Goal: Task Accomplishment & Management: Use online tool/utility

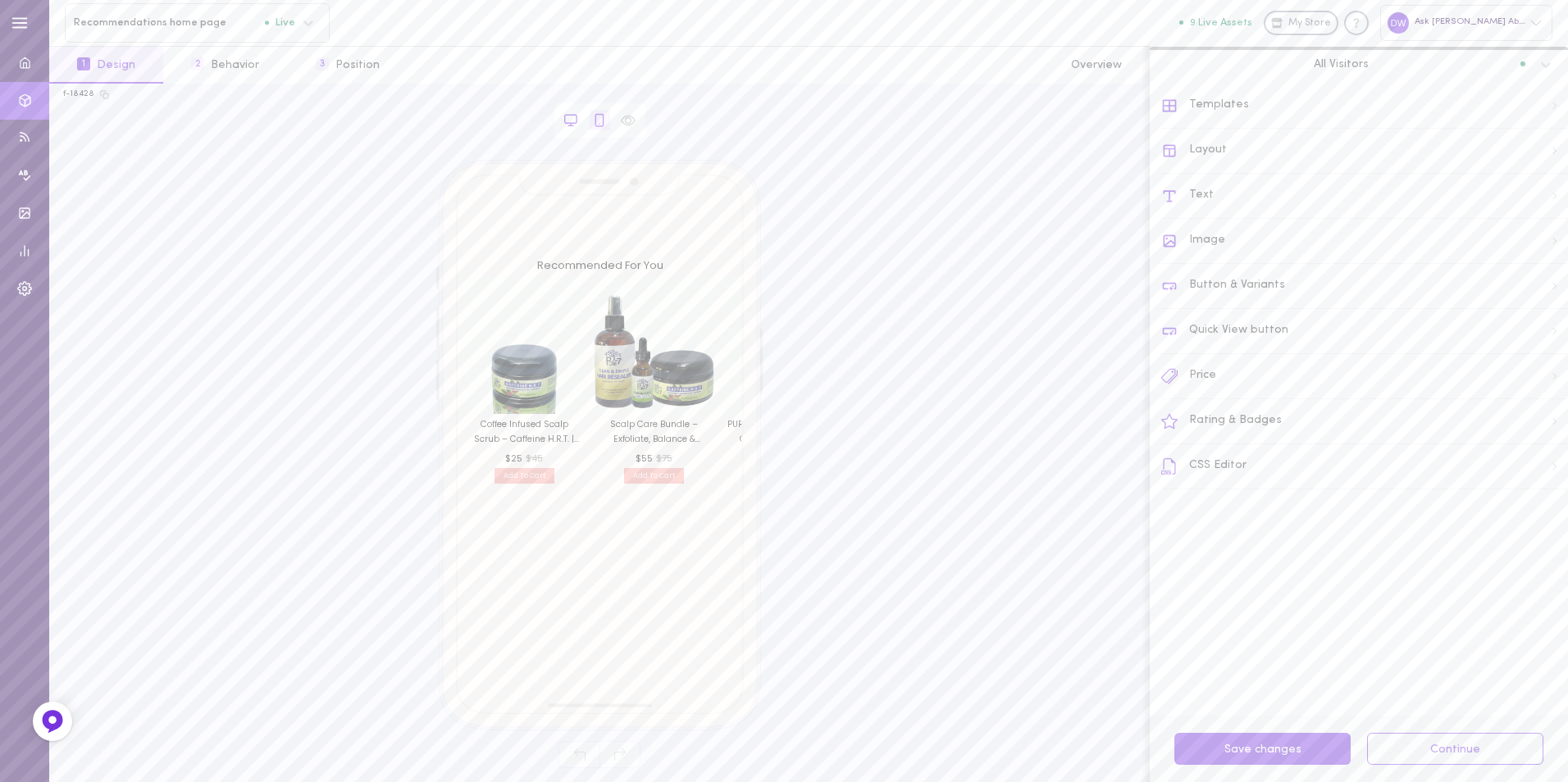
click at [571, 113] on icon at bounding box center [571, 121] width 15 height 15
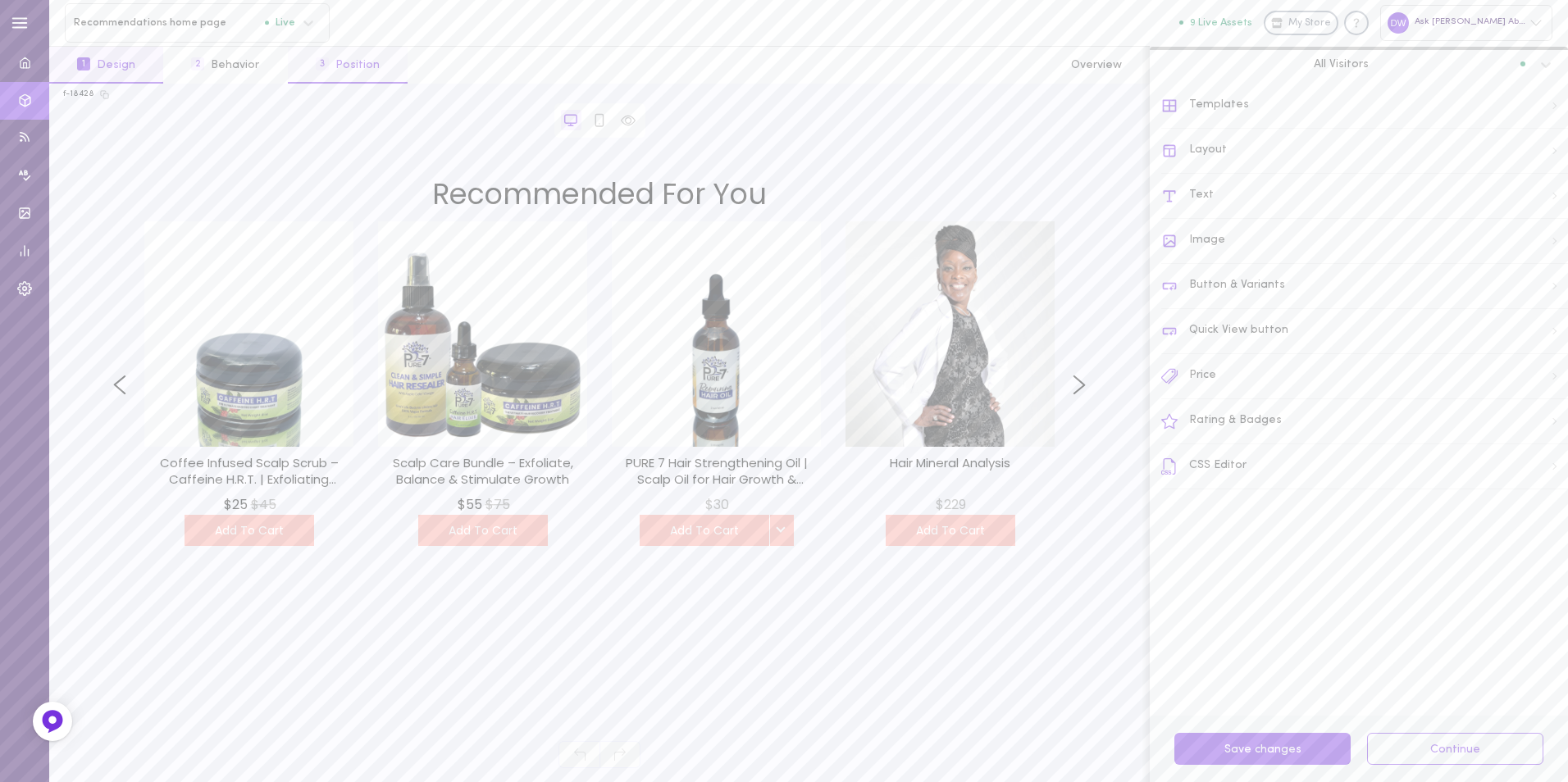
click at [368, 67] on button "3 Position" at bounding box center [348, 65] width 120 height 37
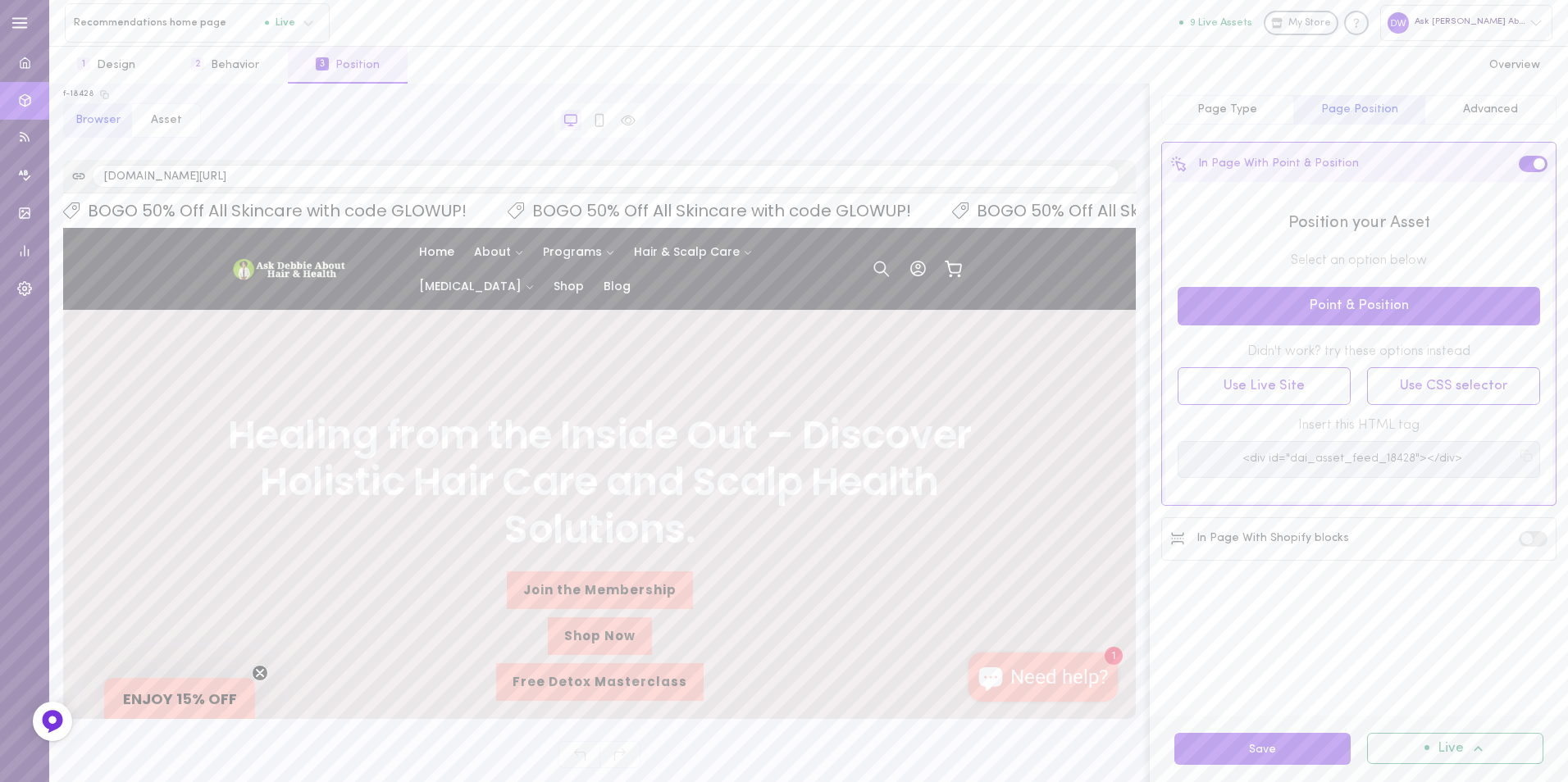
scroll to position [819, 0]
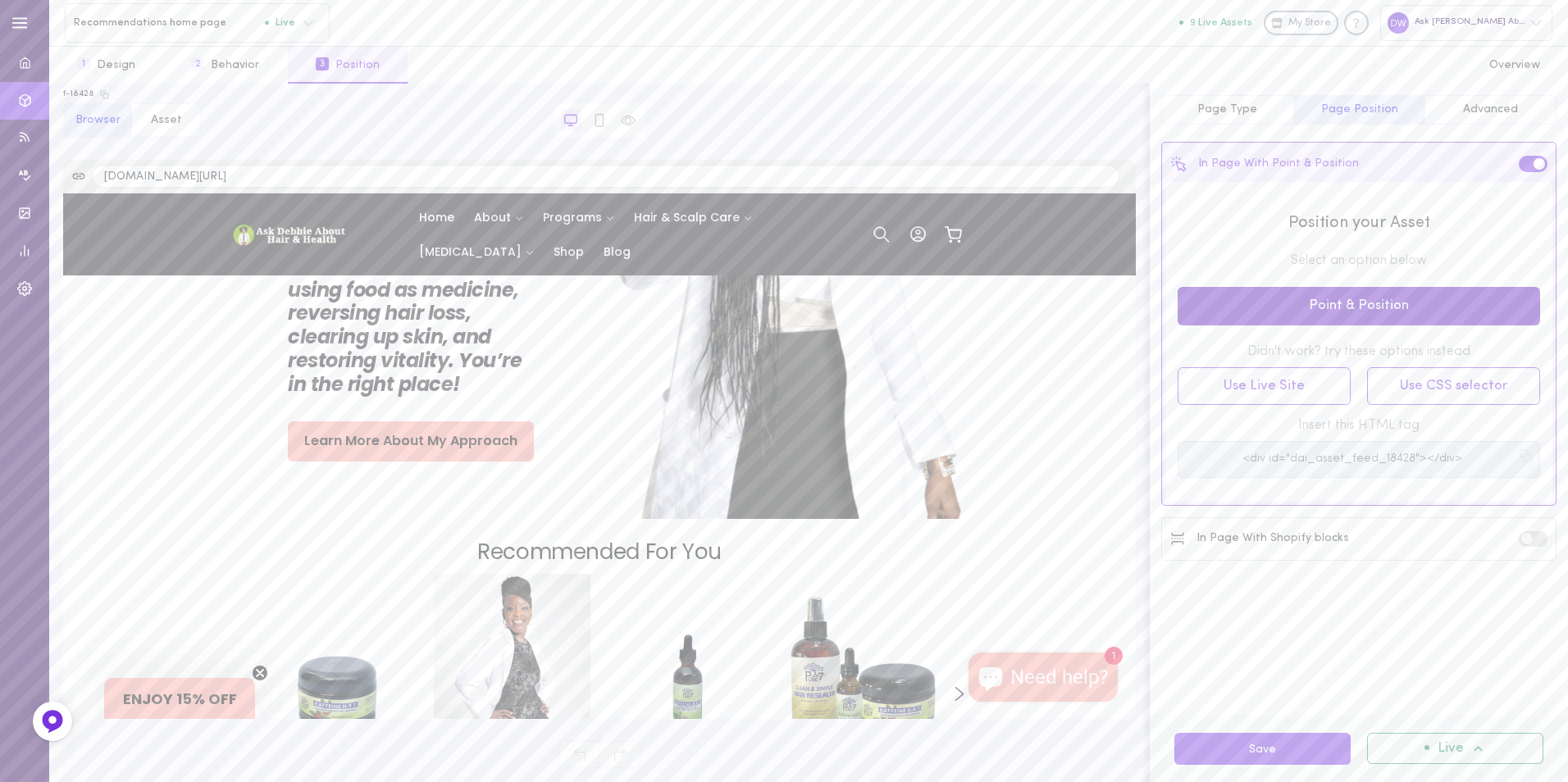
click at [1182, 315] on button "Point & Position" at bounding box center [1359, 306] width 362 height 38
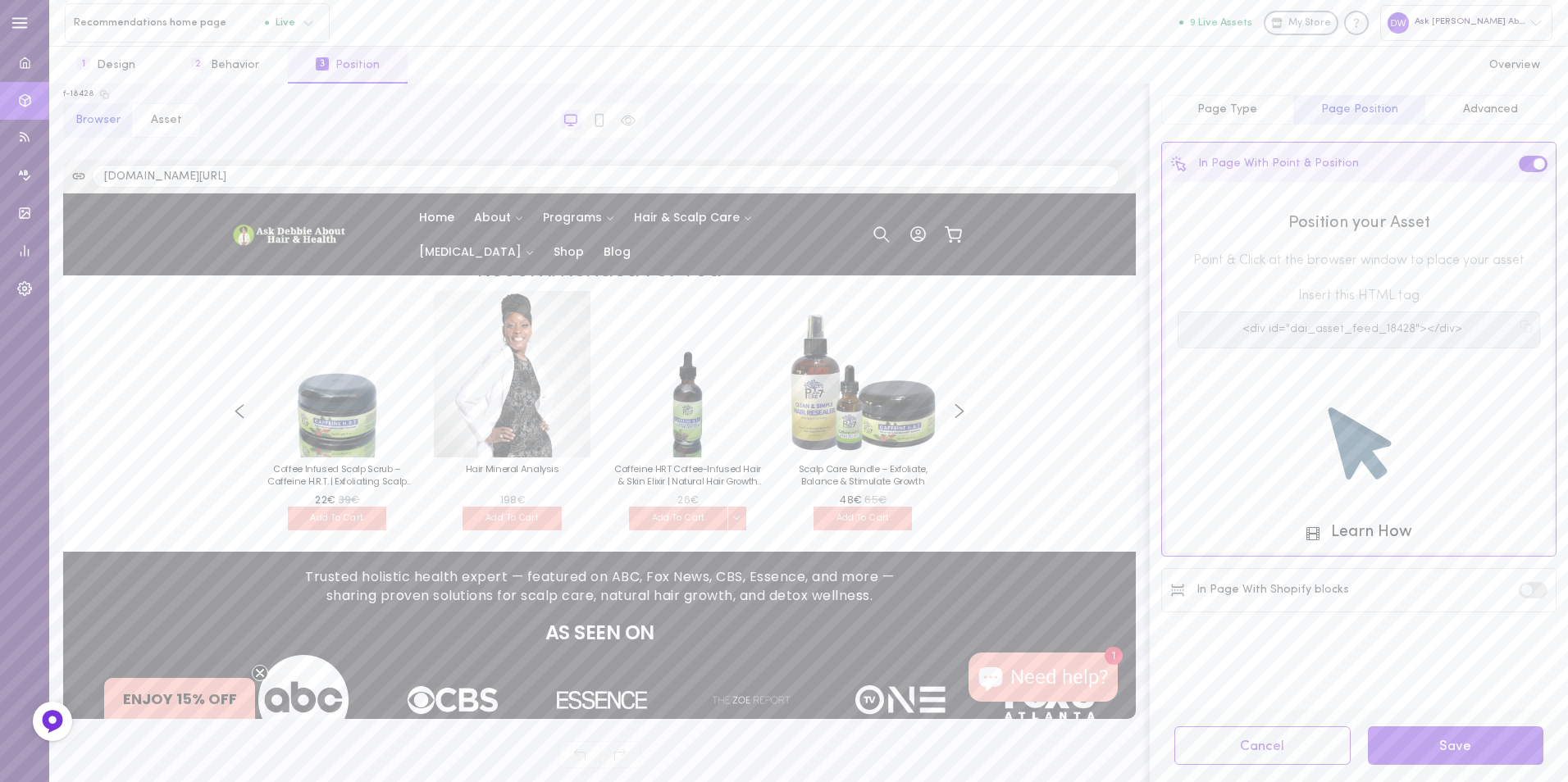
scroll to position [1148, 0]
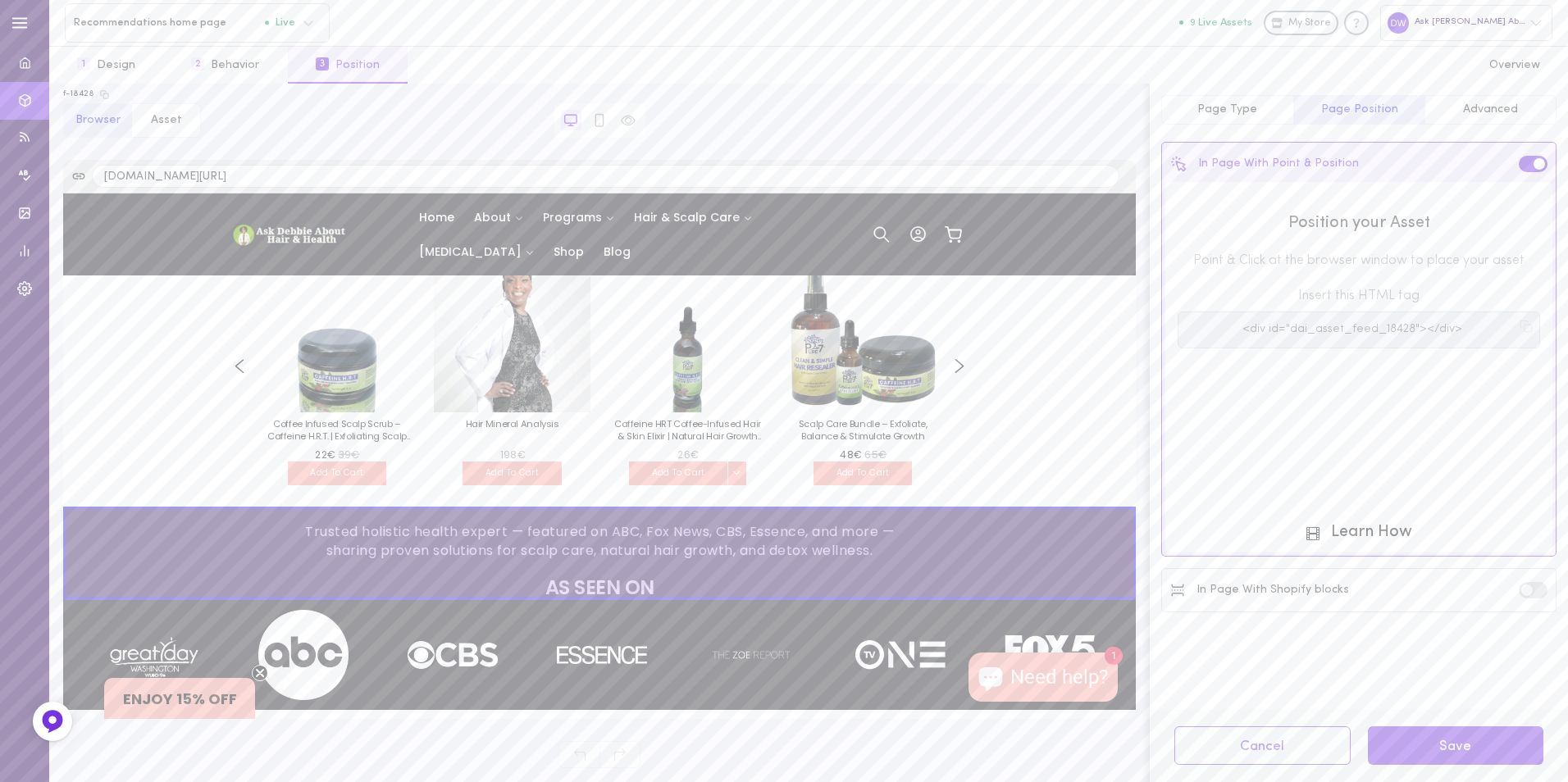
click at [596, 510] on div "Trusted holistic health expert — featured on ABC, Fox News, CBS, Essence, and m…" at bounding box center [598, 553] width 1072 height 93
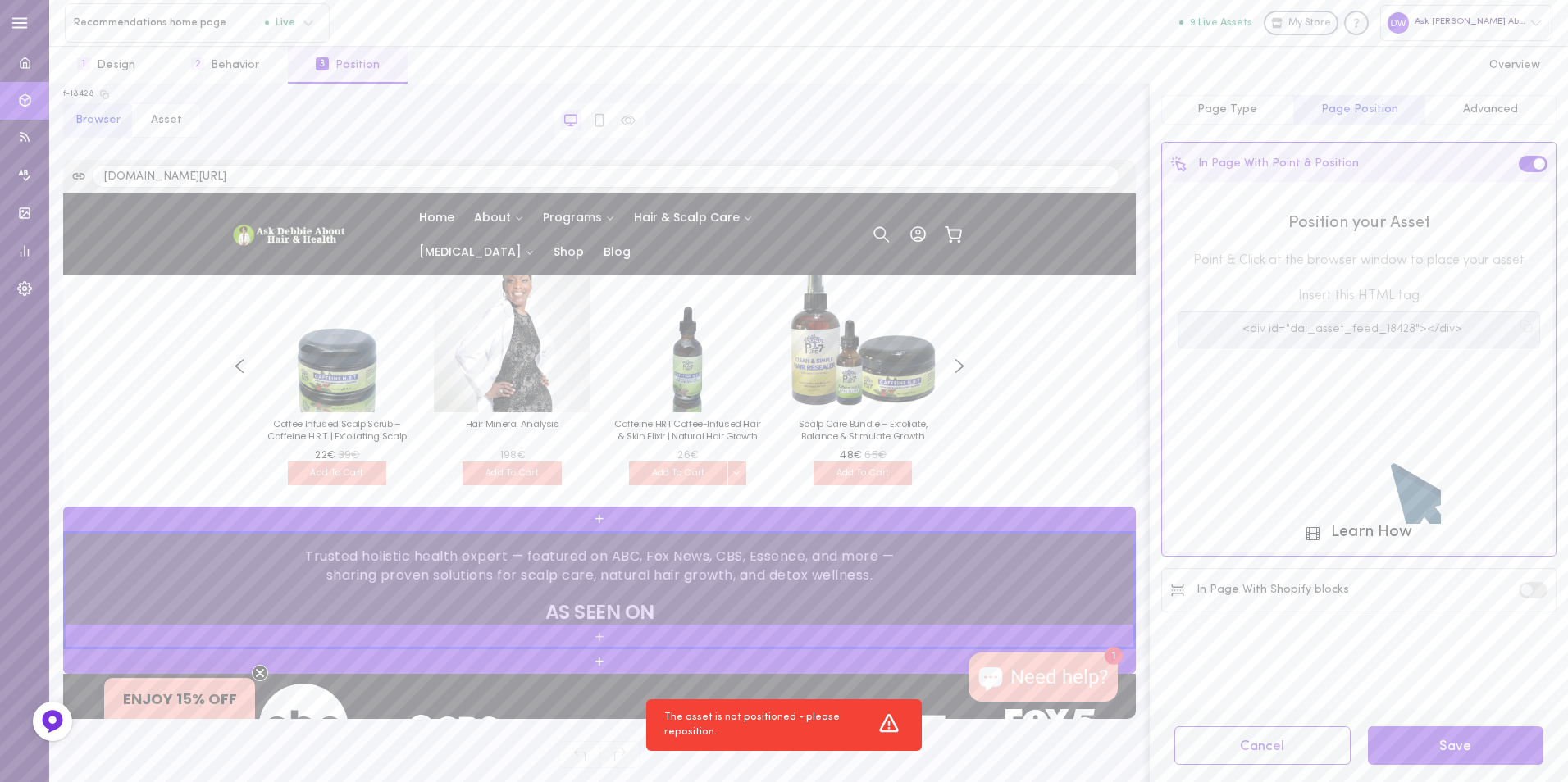
click at [596, 510] on div "+" at bounding box center [598, 519] width 1072 height 25
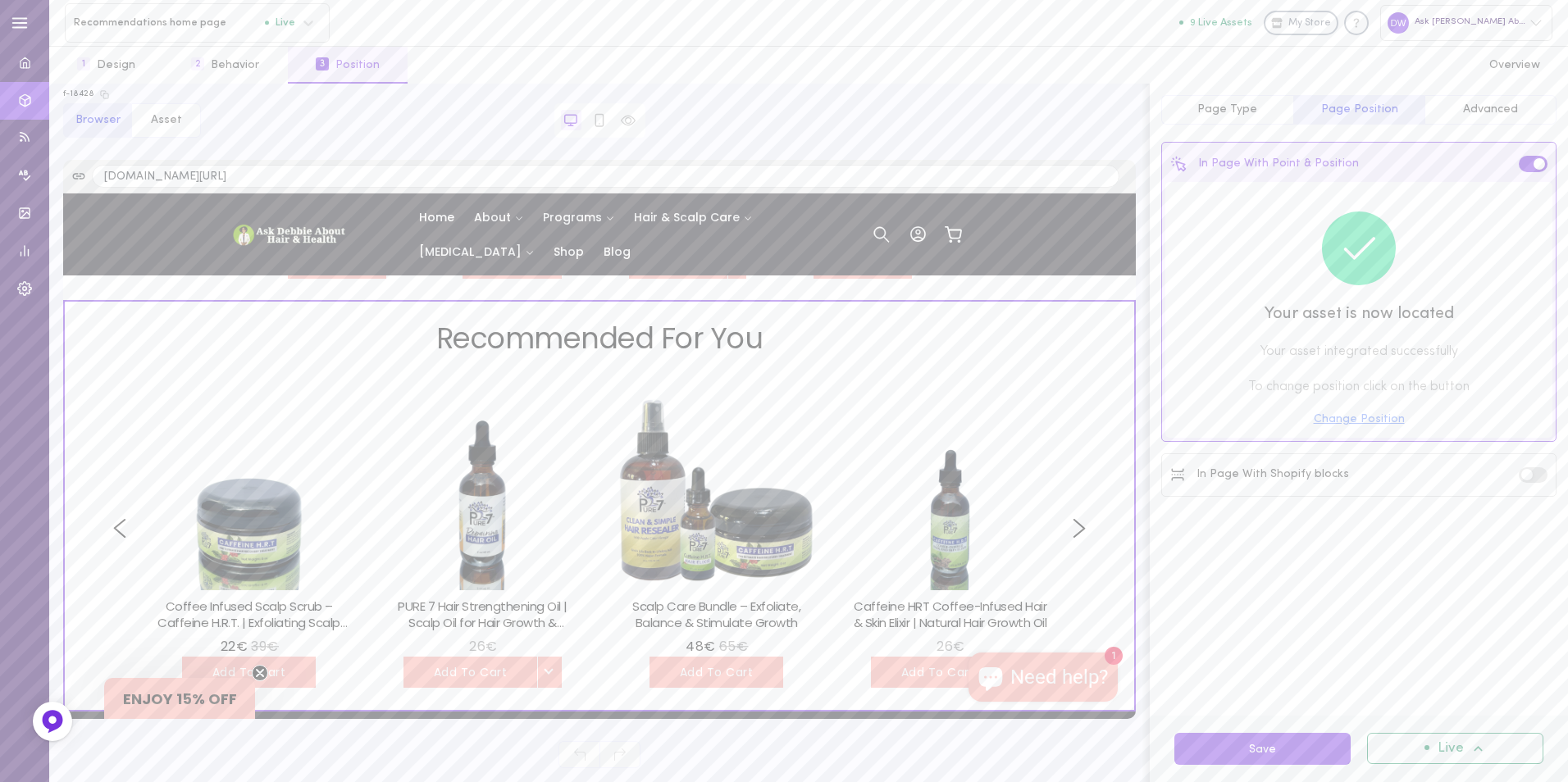
scroll to position [1405, 0]
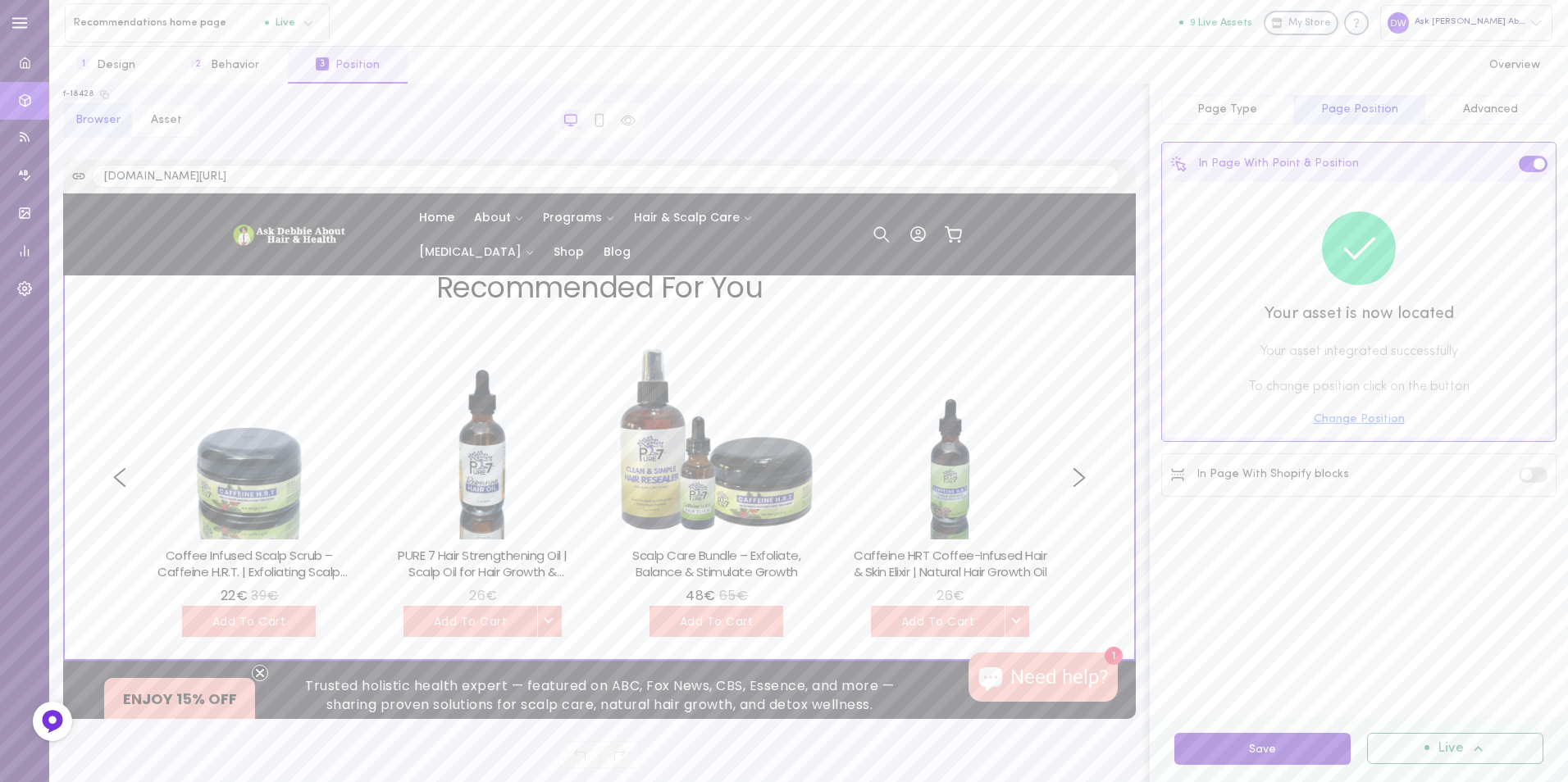
click at [1269, 748] on button "Save" at bounding box center [1262, 748] width 177 height 32
click at [1245, 749] on button "Save" at bounding box center [1262, 748] width 177 height 32
click at [228, 69] on button "2 Behavior" at bounding box center [224, 65] width 124 height 37
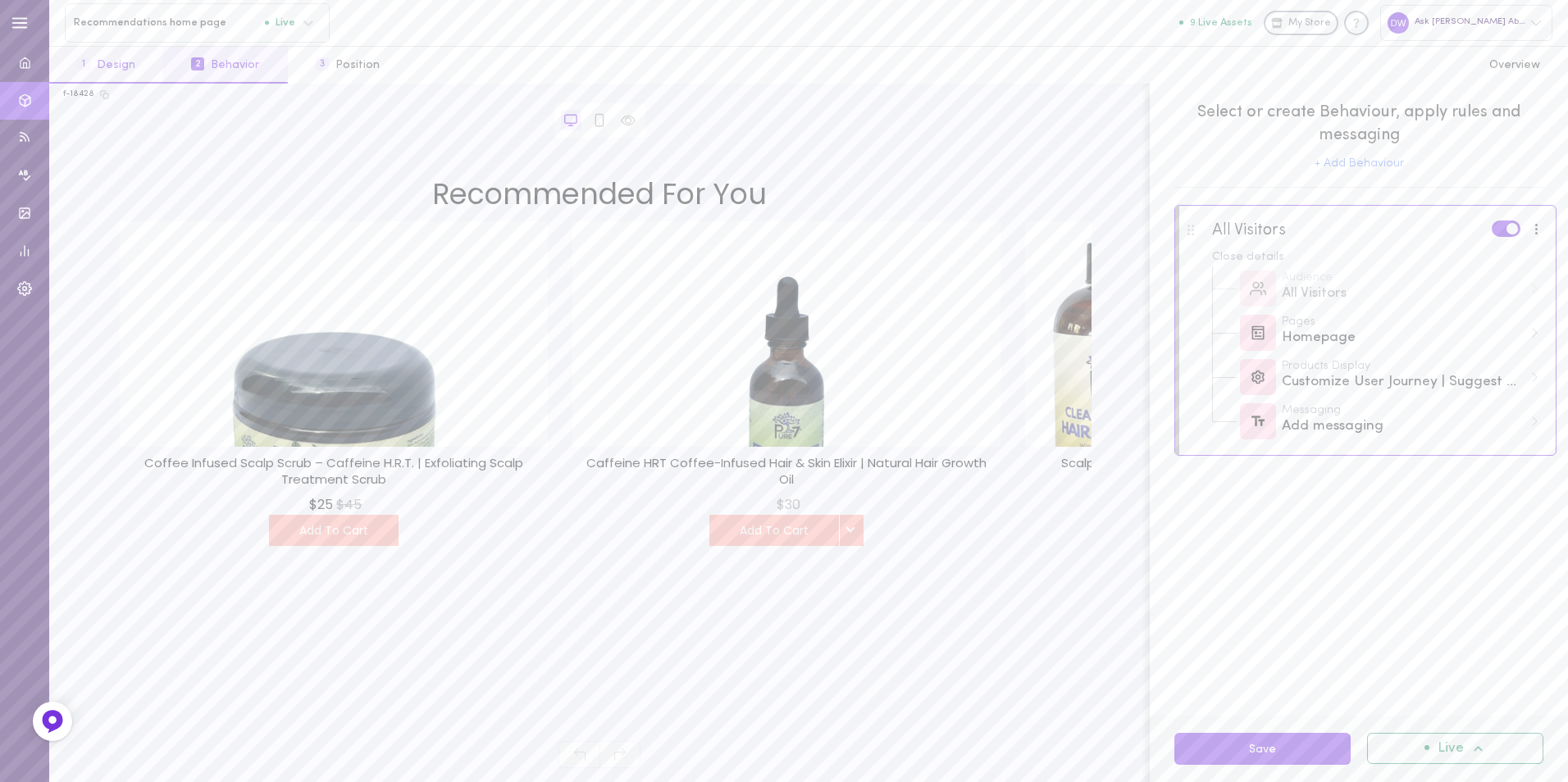
click at [136, 50] on button "1 Design" at bounding box center [106, 65] width 114 height 37
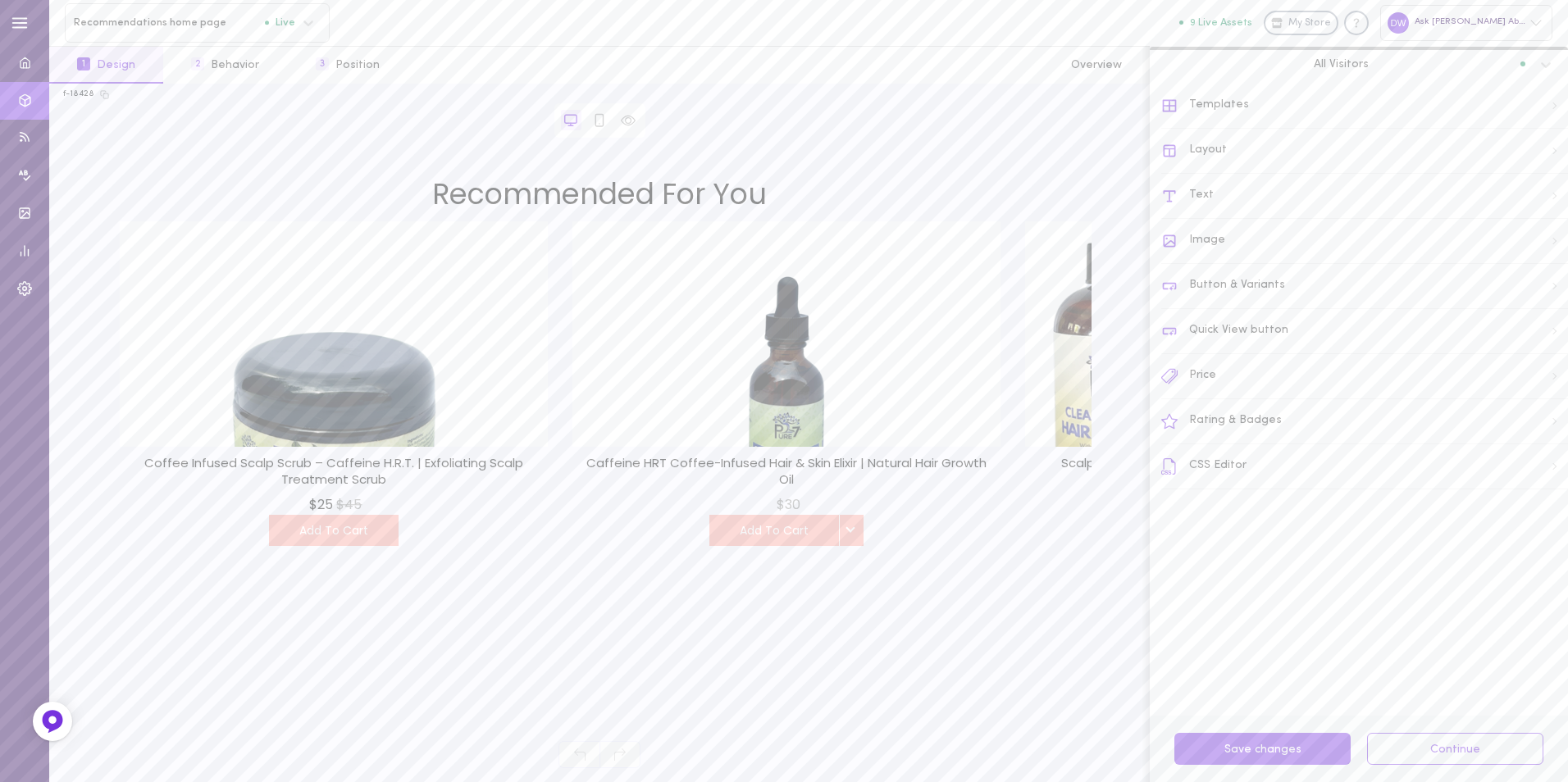
click at [1260, 154] on div "Layout" at bounding box center [1364, 151] width 407 height 45
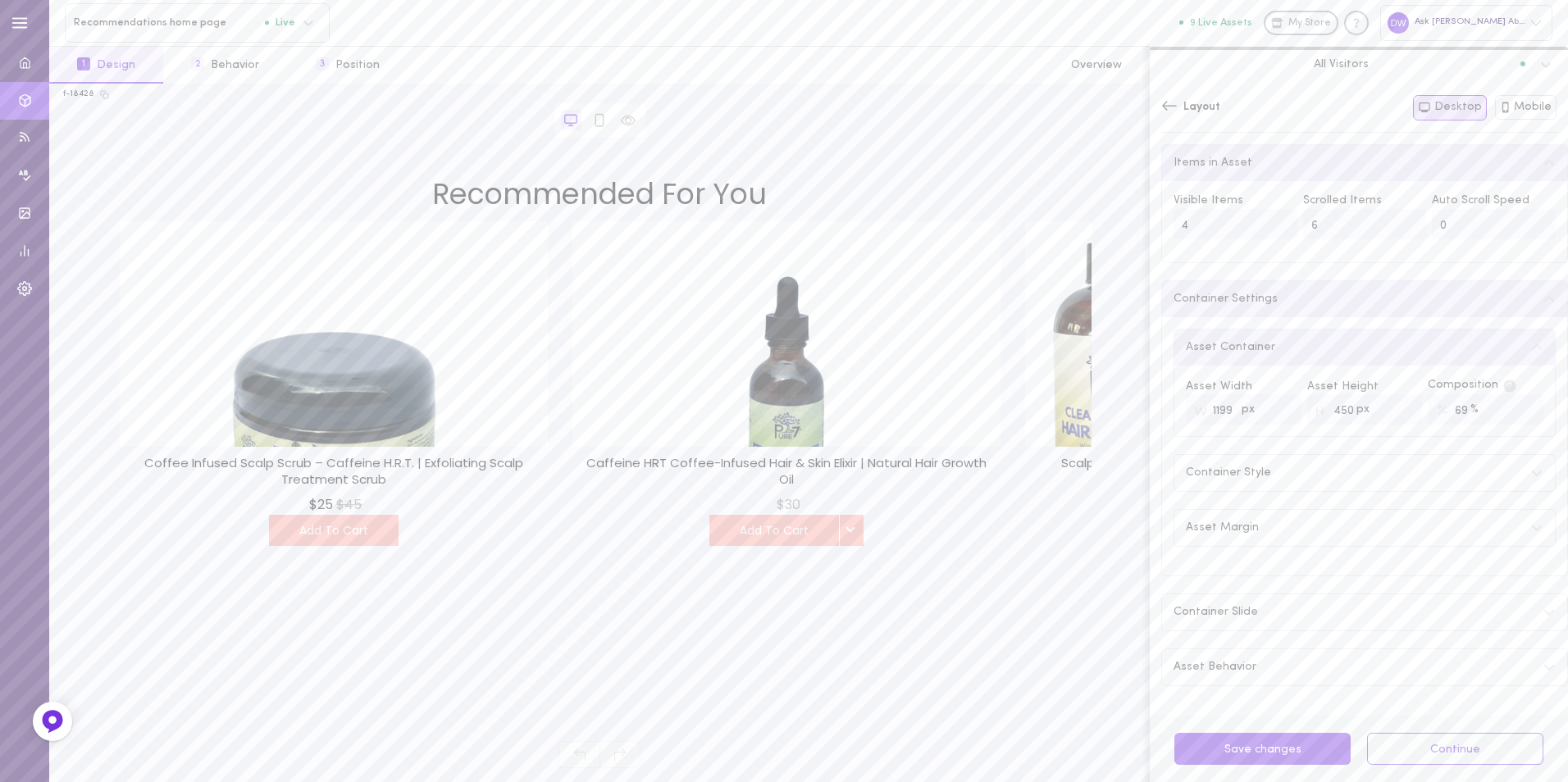
click at [1279, 419] on input "1199" at bounding box center [1243, 409] width 115 height 30
click at [1279, 419] on input "1198" at bounding box center [1243, 409] width 115 height 30
click at [1279, 419] on input "1197" at bounding box center [1243, 409] width 115 height 30
click at [1279, 419] on input "1196" at bounding box center [1243, 409] width 115 height 30
click at [1279, 419] on input "1195" at bounding box center [1243, 409] width 115 height 30
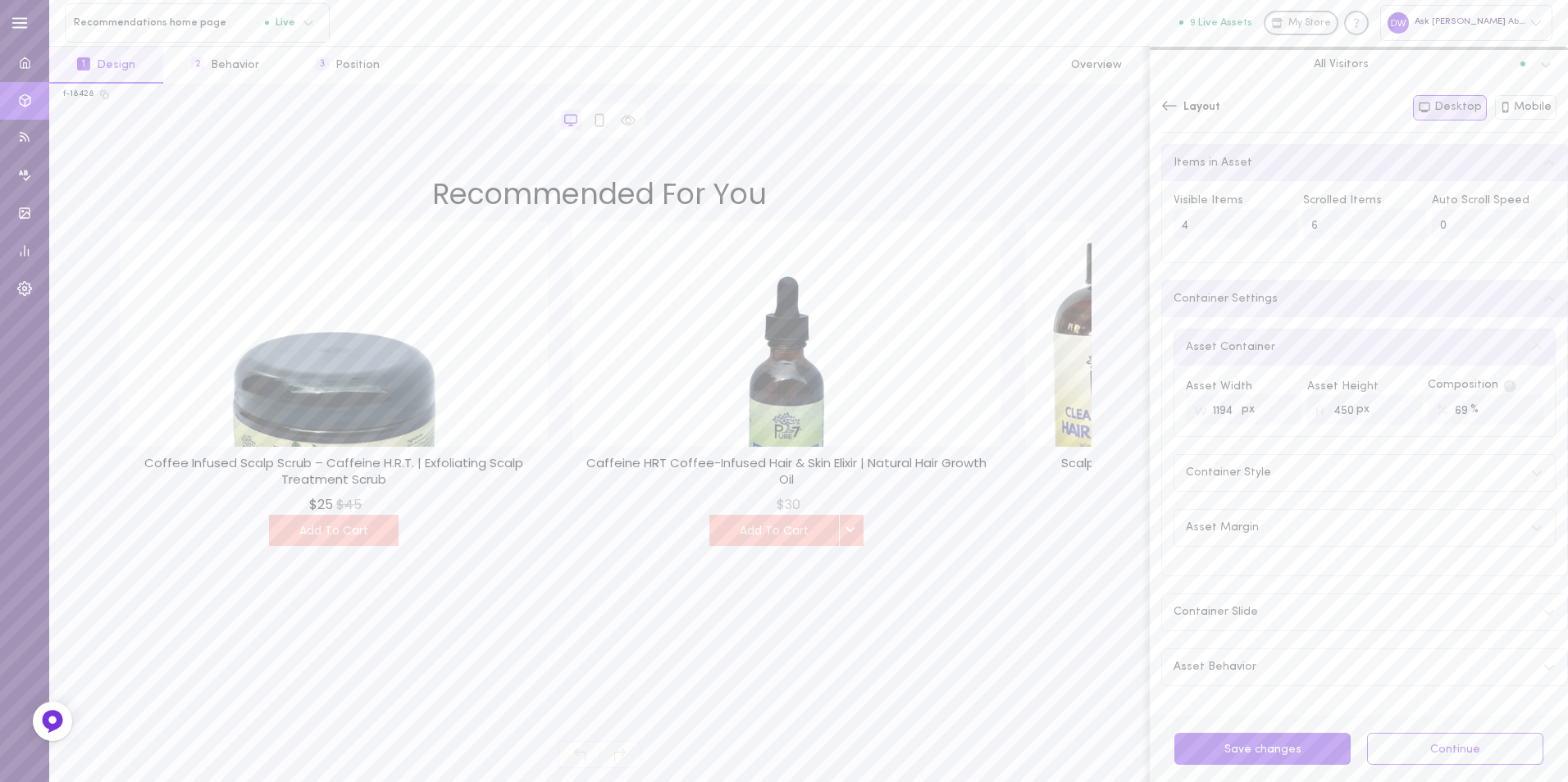
click at [1279, 419] on input "1194" at bounding box center [1243, 409] width 115 height 30
click at [1279, 419] on input "1193" at bounding box center [1243, 409] width 115 height 30
click at [1279, 419] on input "1192" at bounding box center [1243, 409] width 115 height 30
drag, startPoint x: 1262, startPoint y: 411, endPoint x: 1157, endPoint y: 411, distance: 105.0
click at [1157, 411] on div "Items in Asset Visible Items 4 Scrolled Items 6 Auto Scroll Speed 0 Container S…" at bounding box center [1359, 430] width 418 height 572
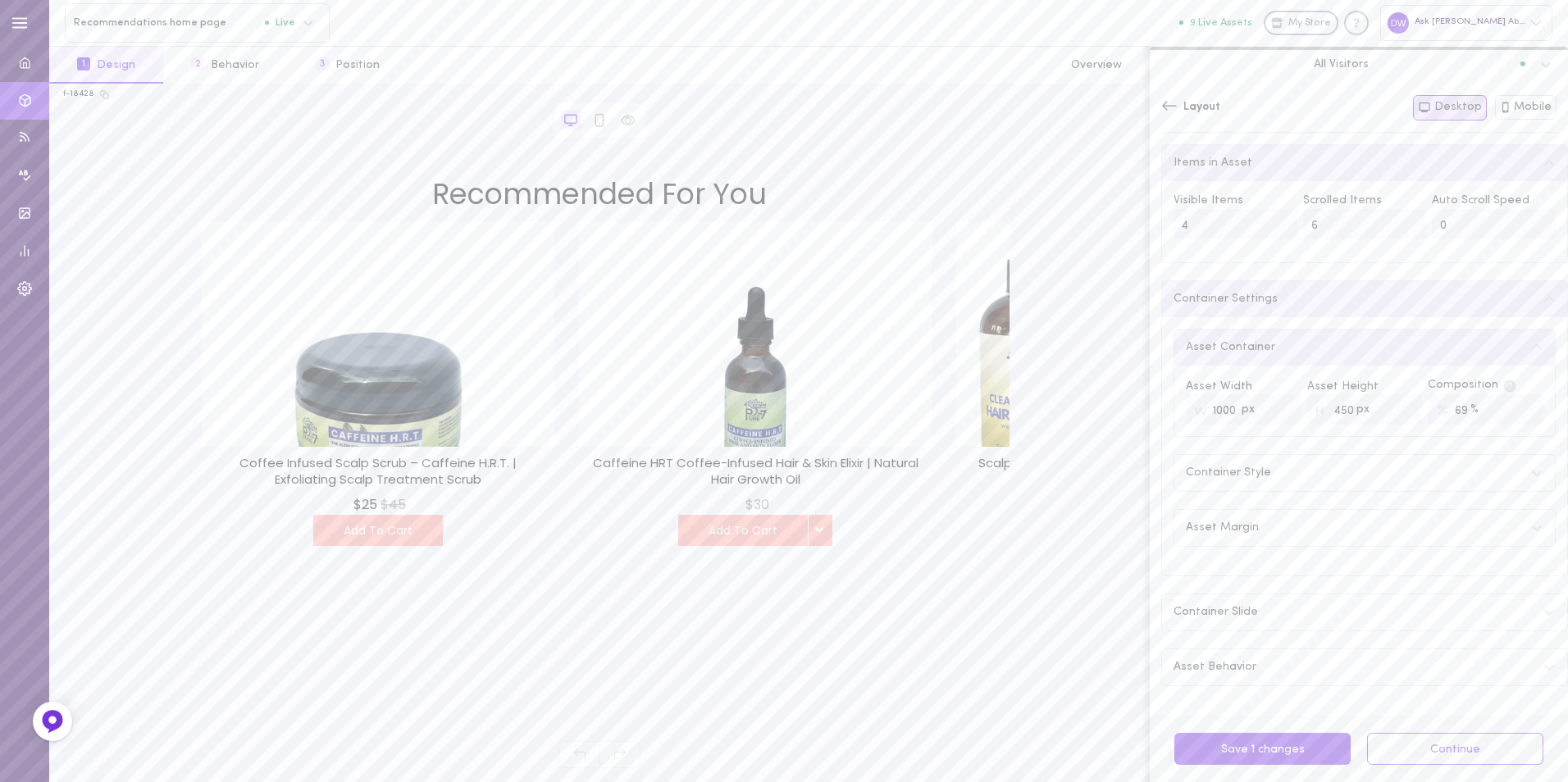
drag, startPoint x: 1237, startPoint y: 413, endPoint x: 1165, endPoint y: 414, distance: 72.0
click at [1165, 413] on div "Asset Container Asset Width px 1000 Asset Height px 450 Composition % 69 Contai…" at bounding box center [1364, 446] width 405 height 258
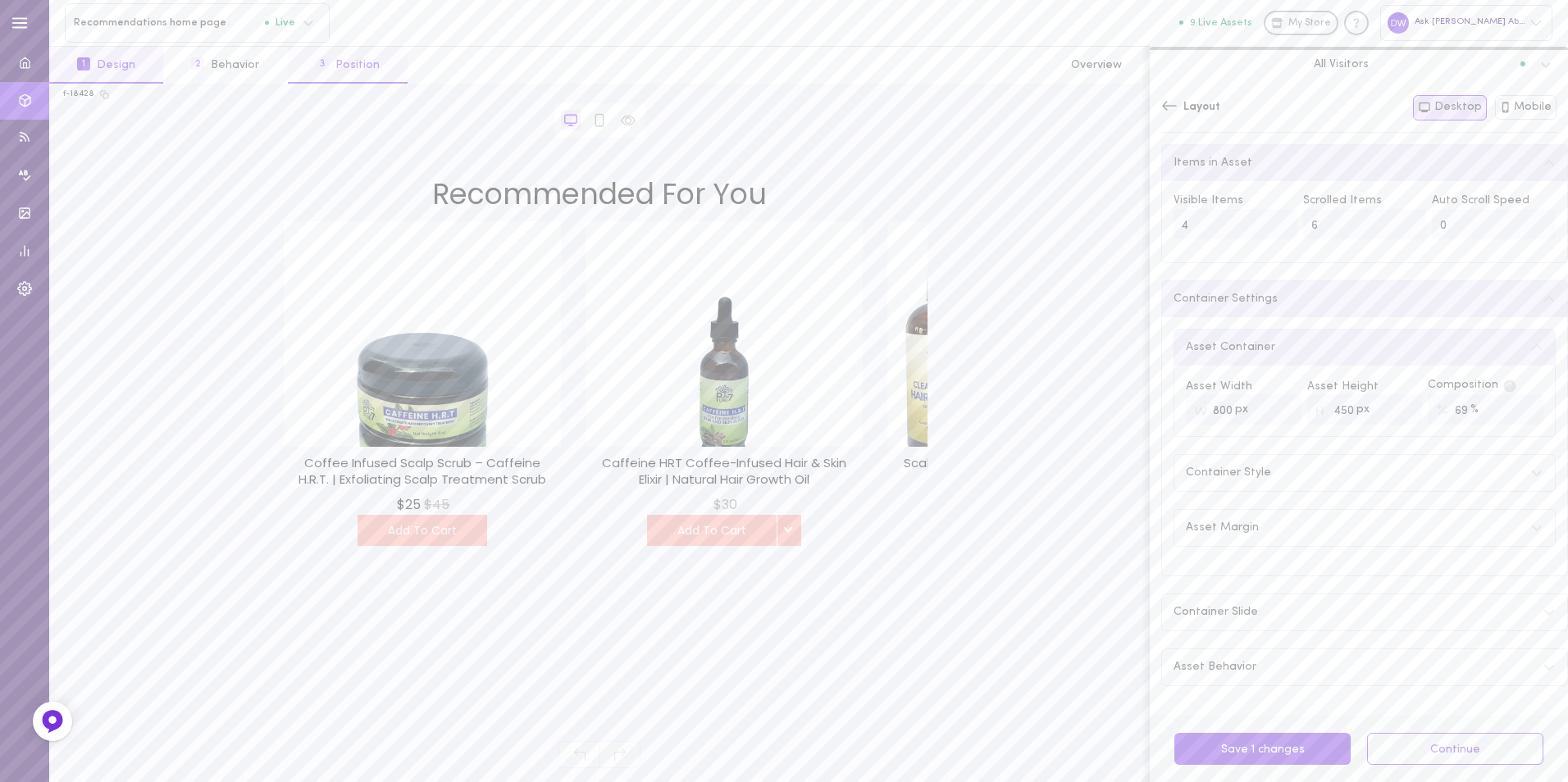
type input "800"
click at [360, 67] on button "3 Position" at bounding box center [348, 65] width 120 height 37
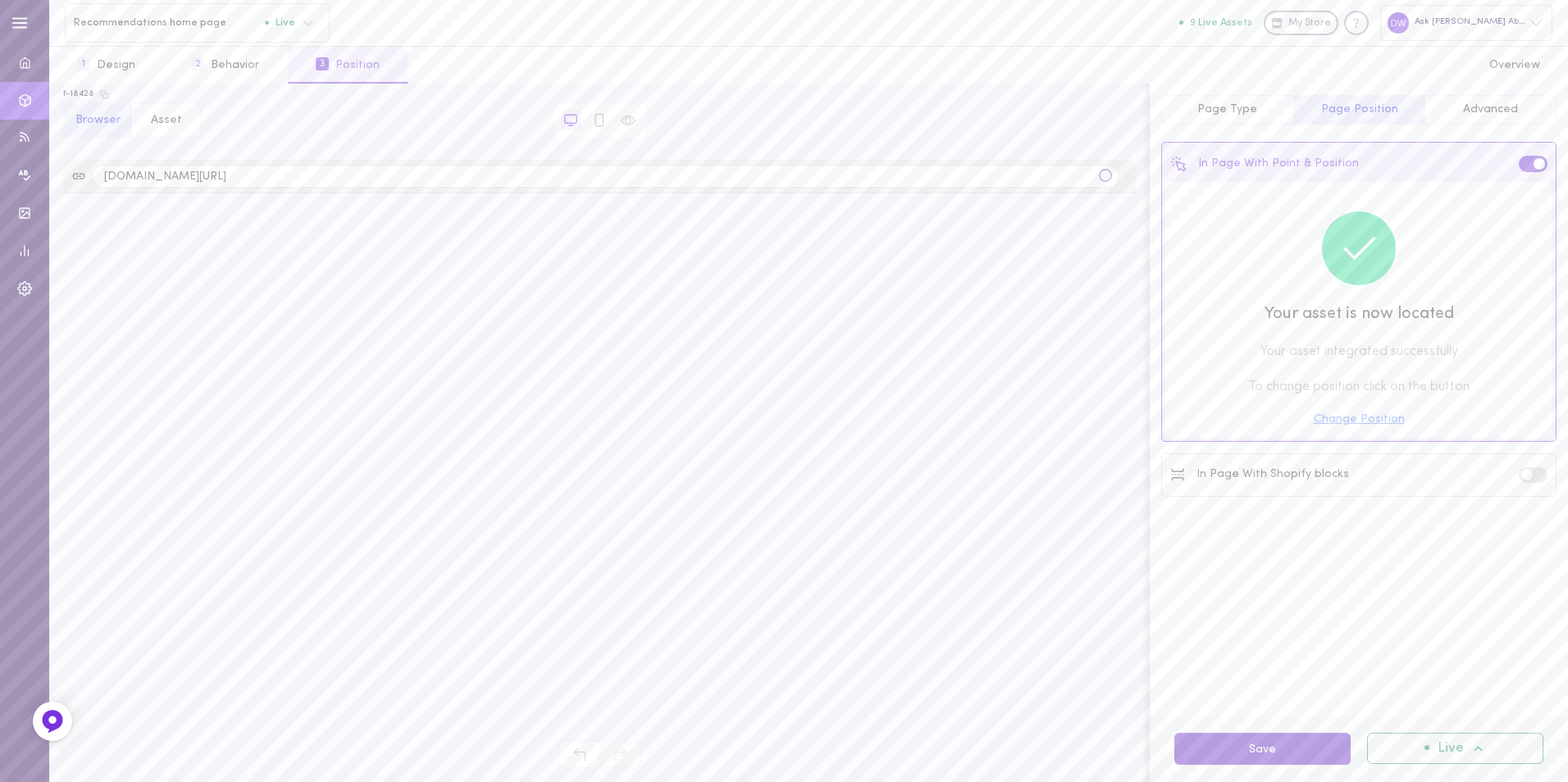
click at [1310, 746] on button "Save" at bounding box center [1262, 748] width 177 height 32
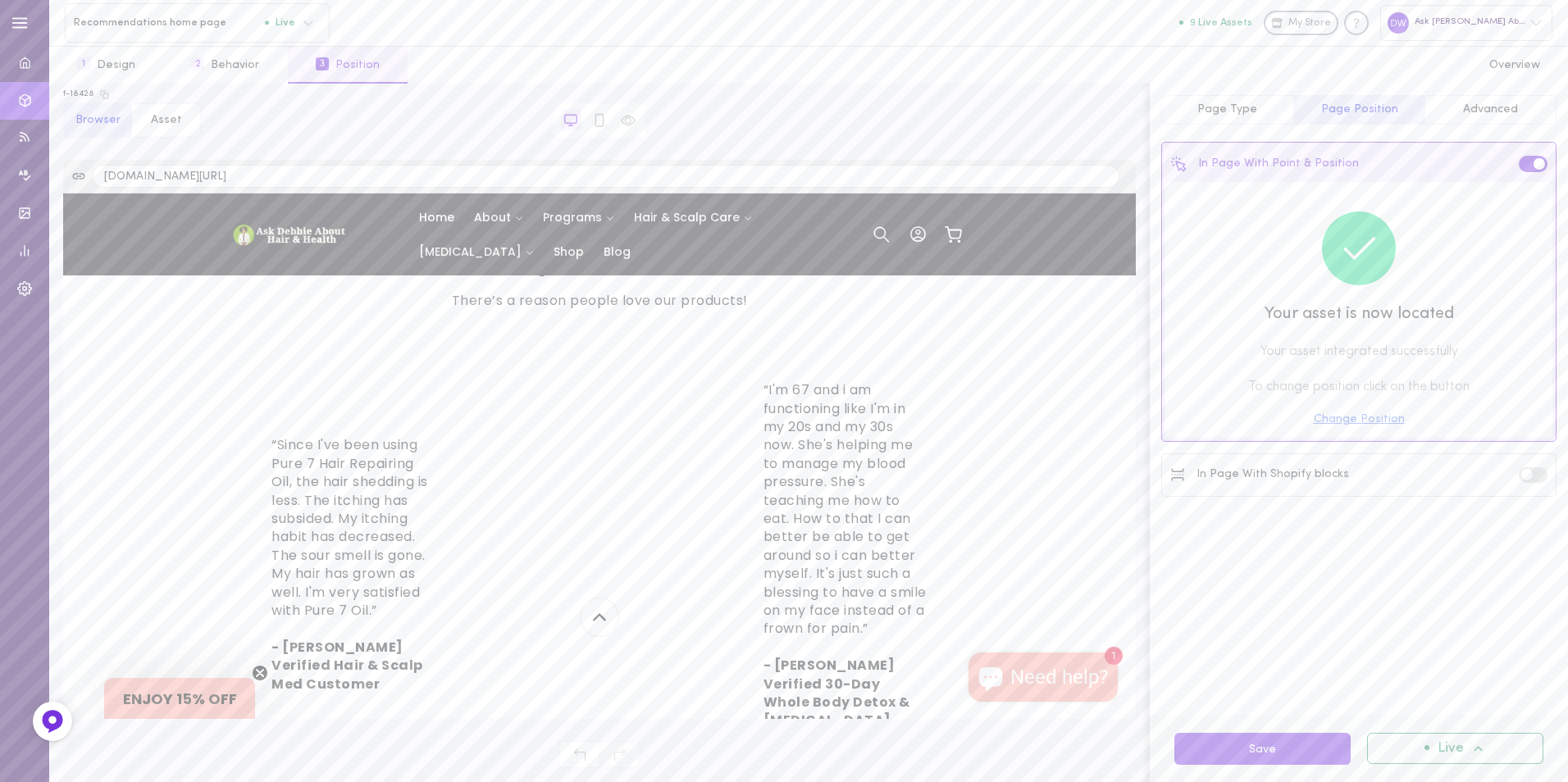
scroll to position [5450, 0]
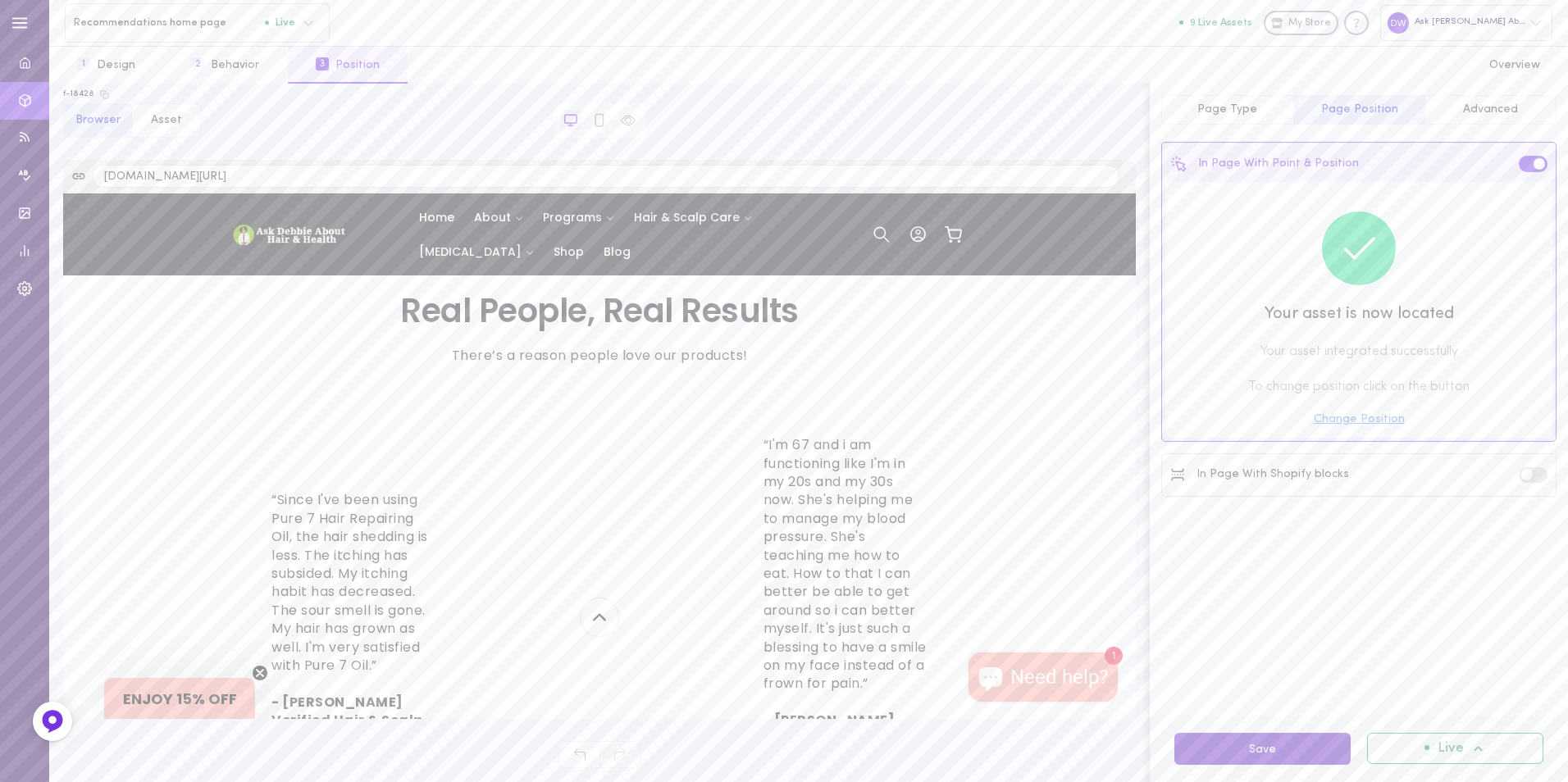
click at [1281, 742] on button "Save" at bounding box center [1262, 748] width 177 height 32
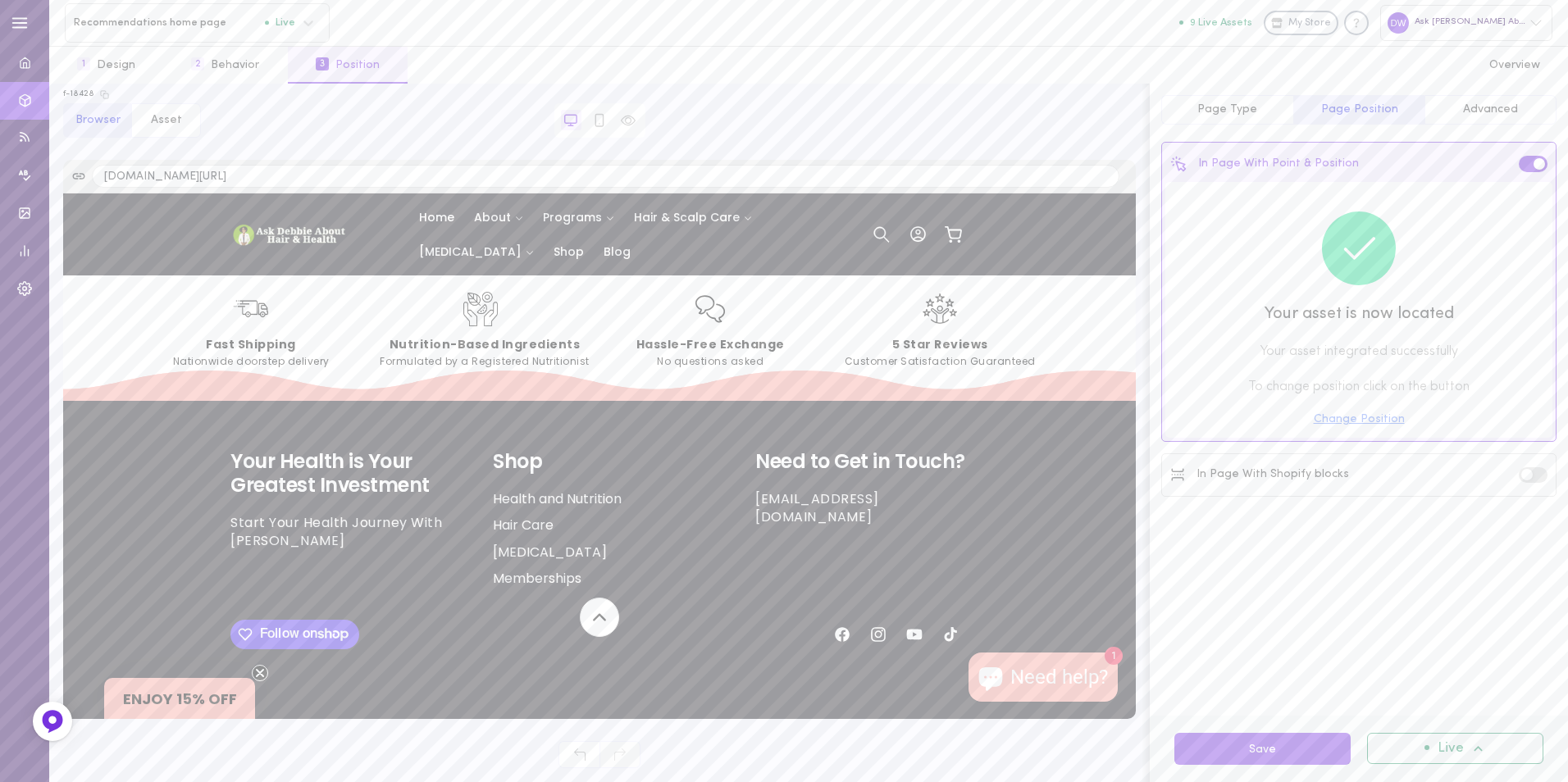
scroll to position [7695, 0]
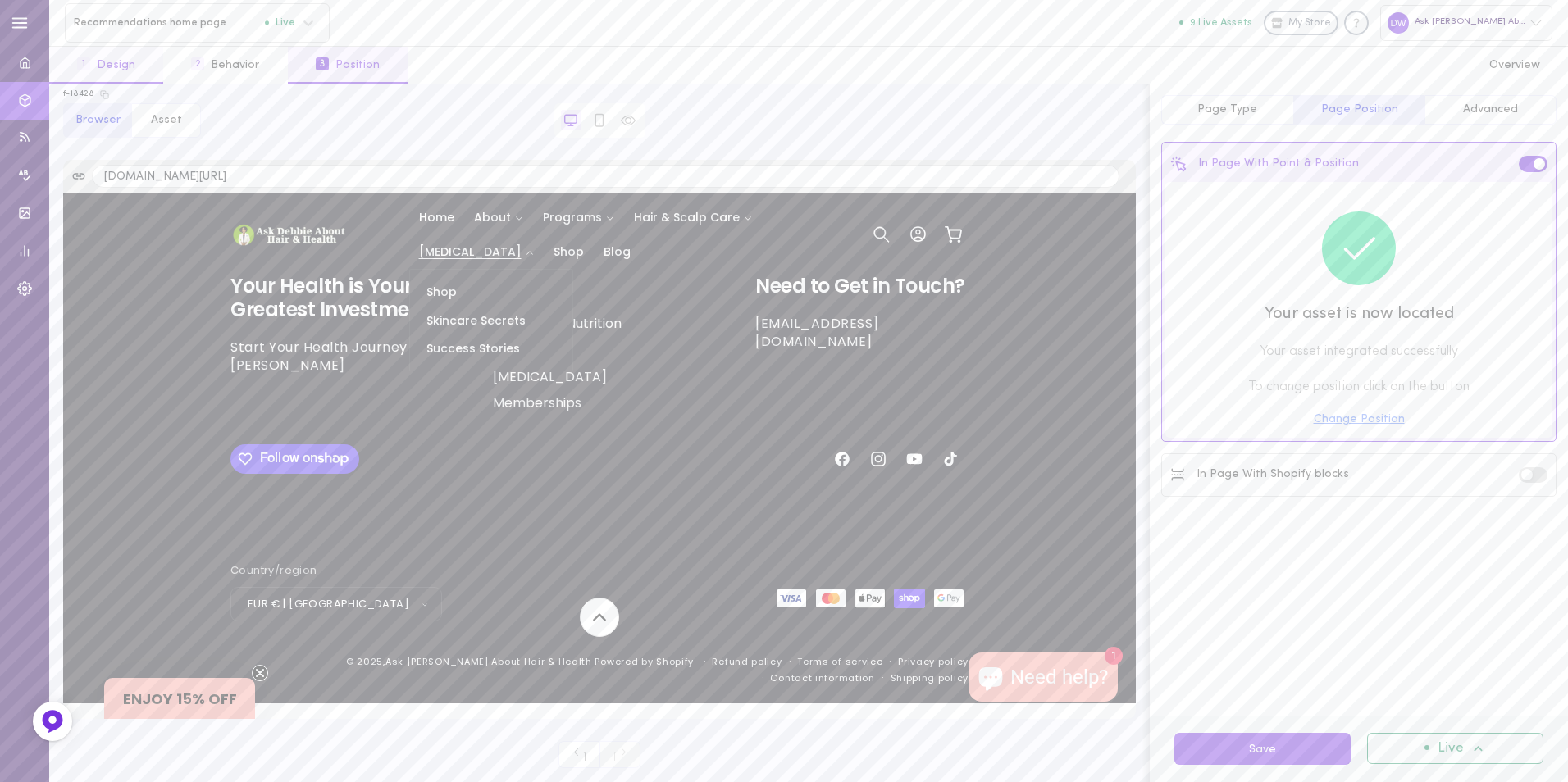
click at [147, 65] on button "1 Design" at bounding box center [106, 65] width 114 height 37
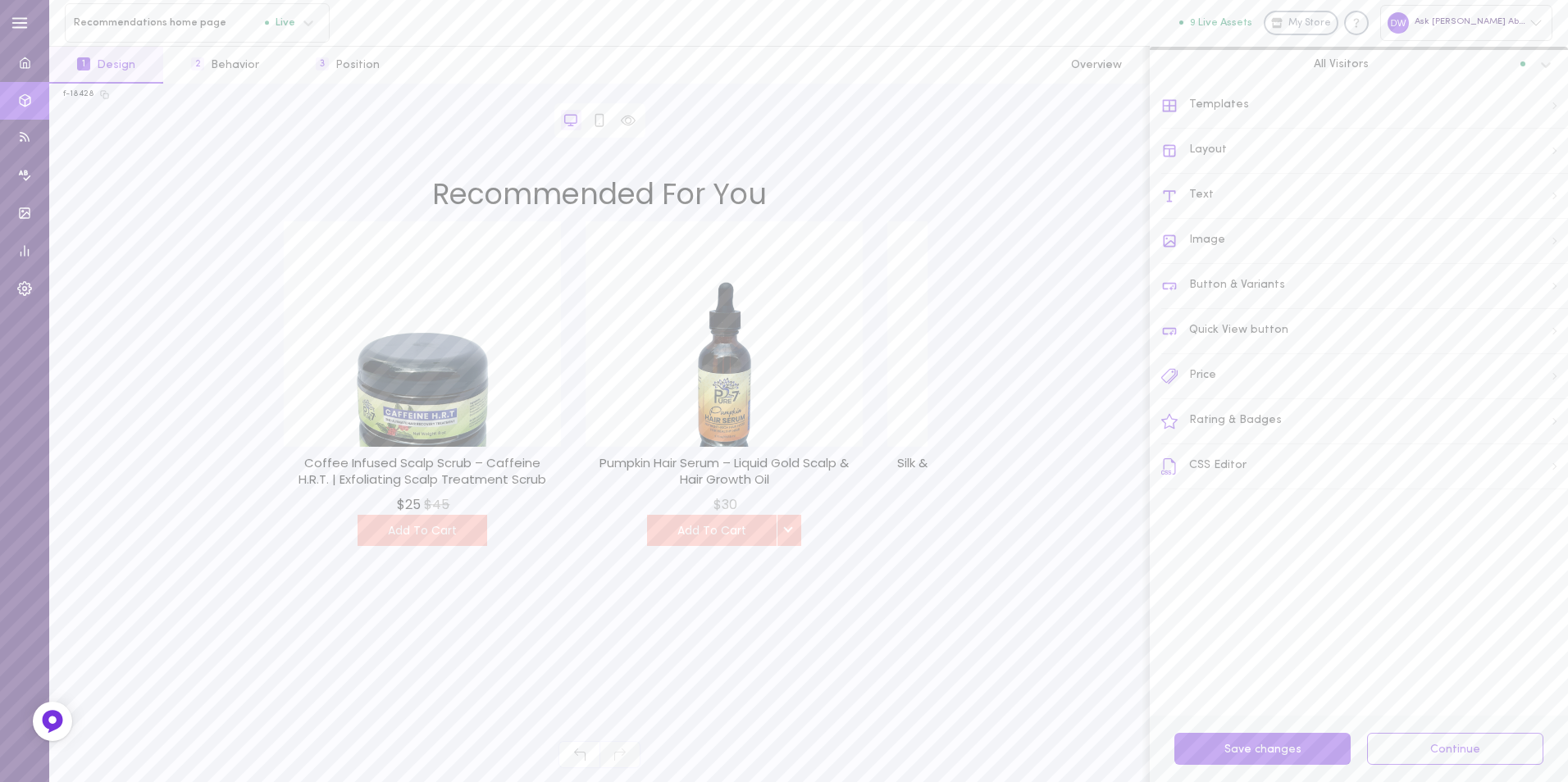
click at [1276, 156] on div "Layout" at bounding box center [1364, 151] width 407 height 45
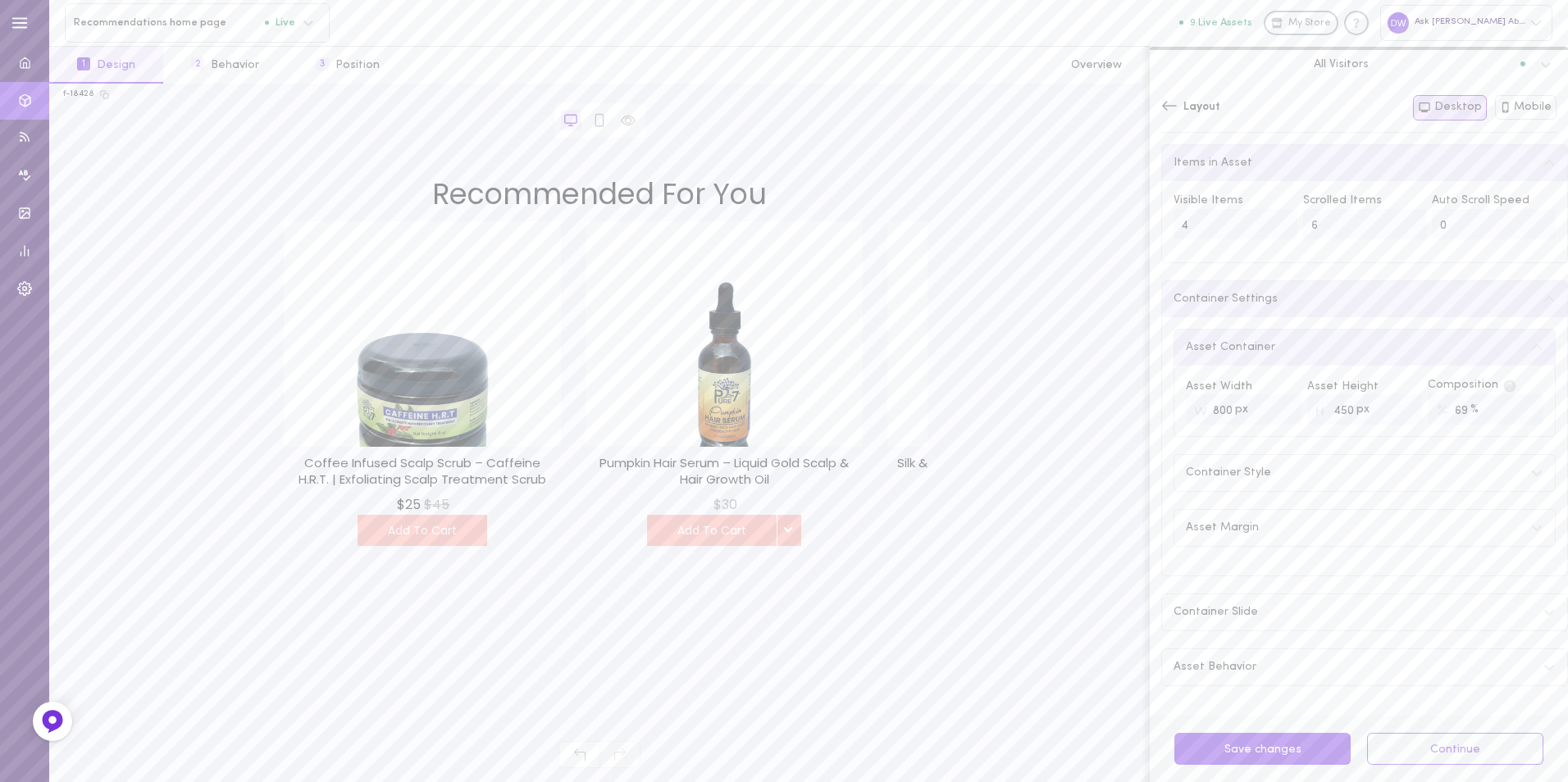
drag, startPoint x: 1205, startPoint y: 226, endPoint x: 1139, endPoint y: 225, distance: 66.0
click at [1150, 225] on div "Layout Both Desktop Mobile Items in Asset Visible Items 4 Scrolled Items 6 Auto…" at bounding box center [1359, 433] width 418 height 699
type input "3"
click at [1515, 407] on input "70" at bounding box center [1485, 409] width 115 height 30
click at [1515, 407] on input "71" at bounding box center [1485, 409] width 115 height 30
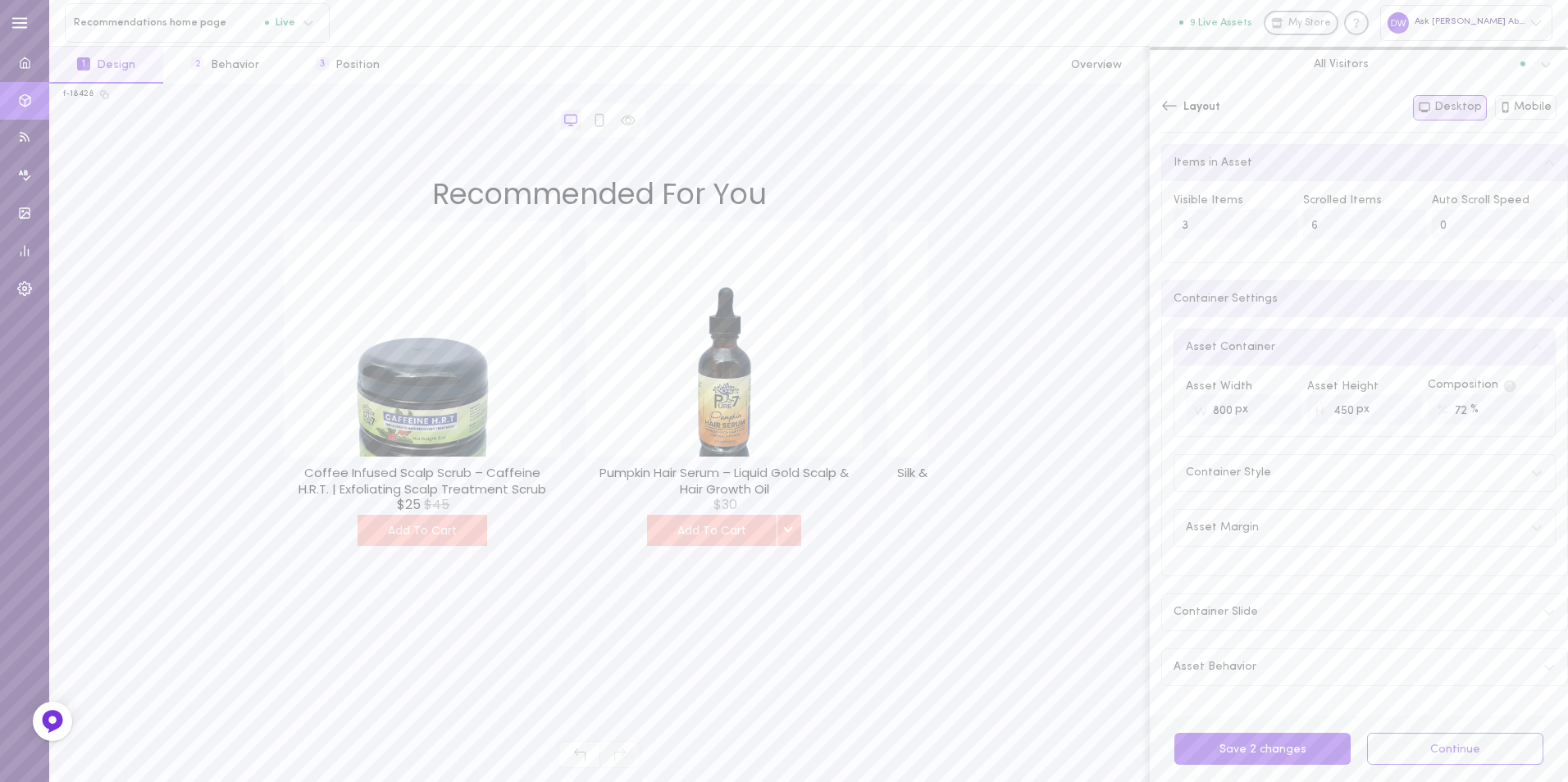
click at [1515, 407] on input "72" at bounding box center [1485, 409] width 115 height 30
click at [1515, 407] on input "73" at bounding box center [1485, 409] width 115 height 30
click at [1515, 407] on input "74" at bounding box center [1485, 409] width 115 height 30
click at [1515, 407] on input "75" at bounding box center [1485, 409] width 115 height 30
click at [1514, 420] on input "74" at bounding box center [1485, 409] width 115 height 30
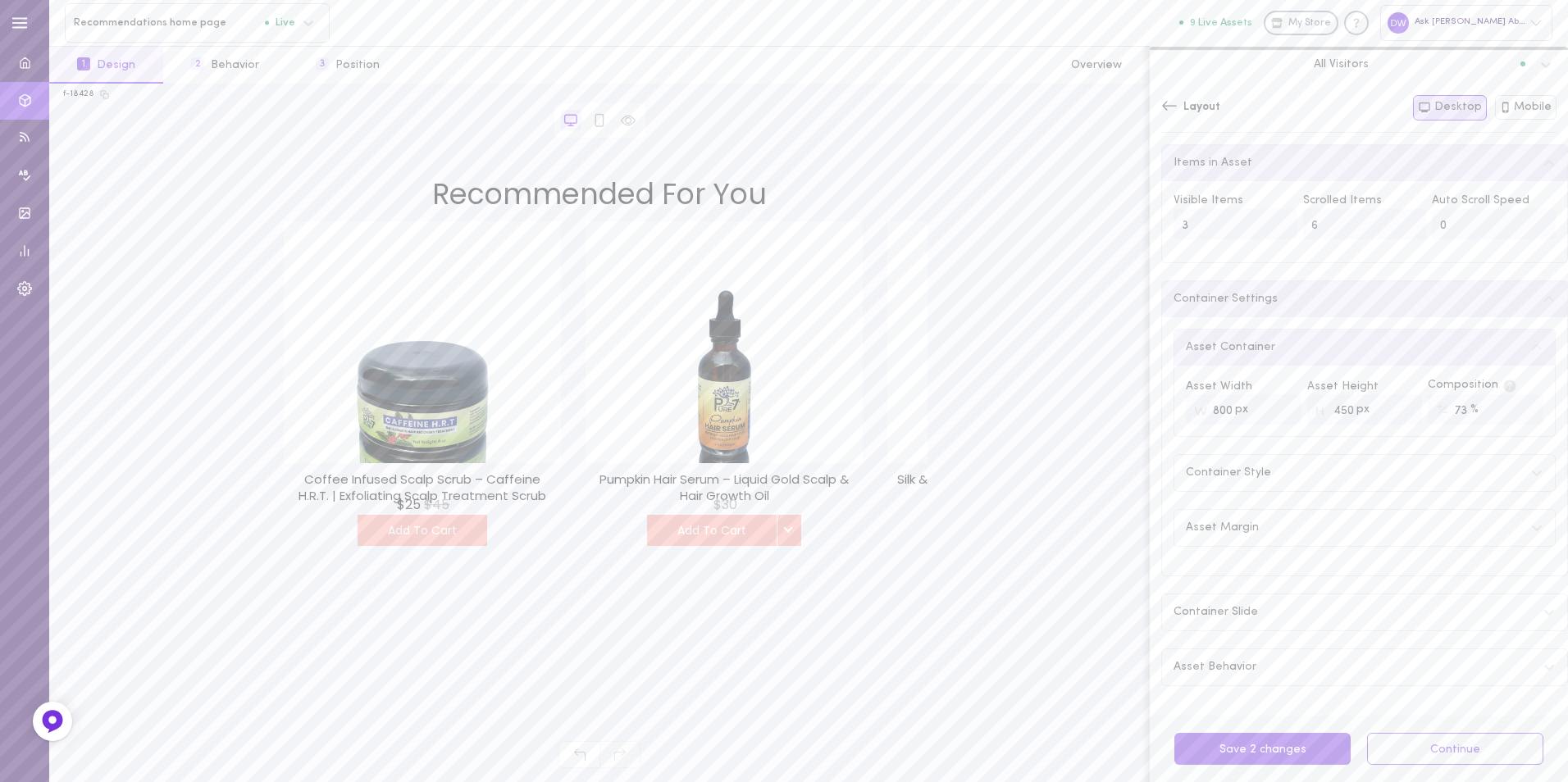
click at [1514, 420] on input "73" at bounding box center [1485, 409] width 115 height 30
click at [1514, 420] on input "72" at bounding box center [1485, 409] width 115 height 30
click at [1514, 420] on input "71" at bounding box center [1485, 409] width 115 height 30
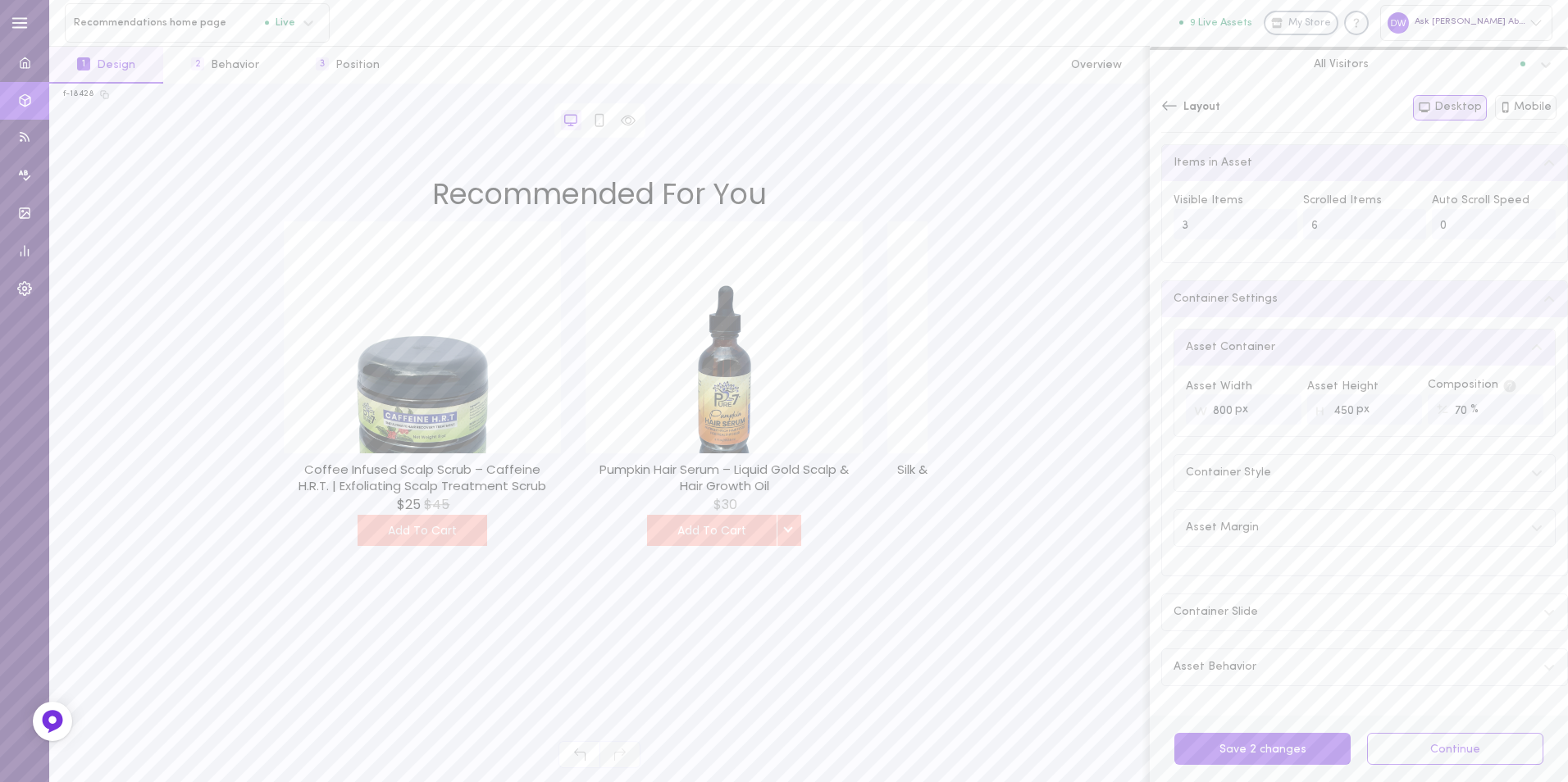
click at [1514, 420] on input "70" at bounding box center [1485, 409] width 115 height 30
click at [1514, 420] on input "69" at bounding box center [1485, 409] width 115 height 30
click at [1514, 420] on input "68" at bounding box center [1485, 409] width 115 height 30
click at [1514, 420] on input "67" at bounding box center [1485, 409] width 115 height 30
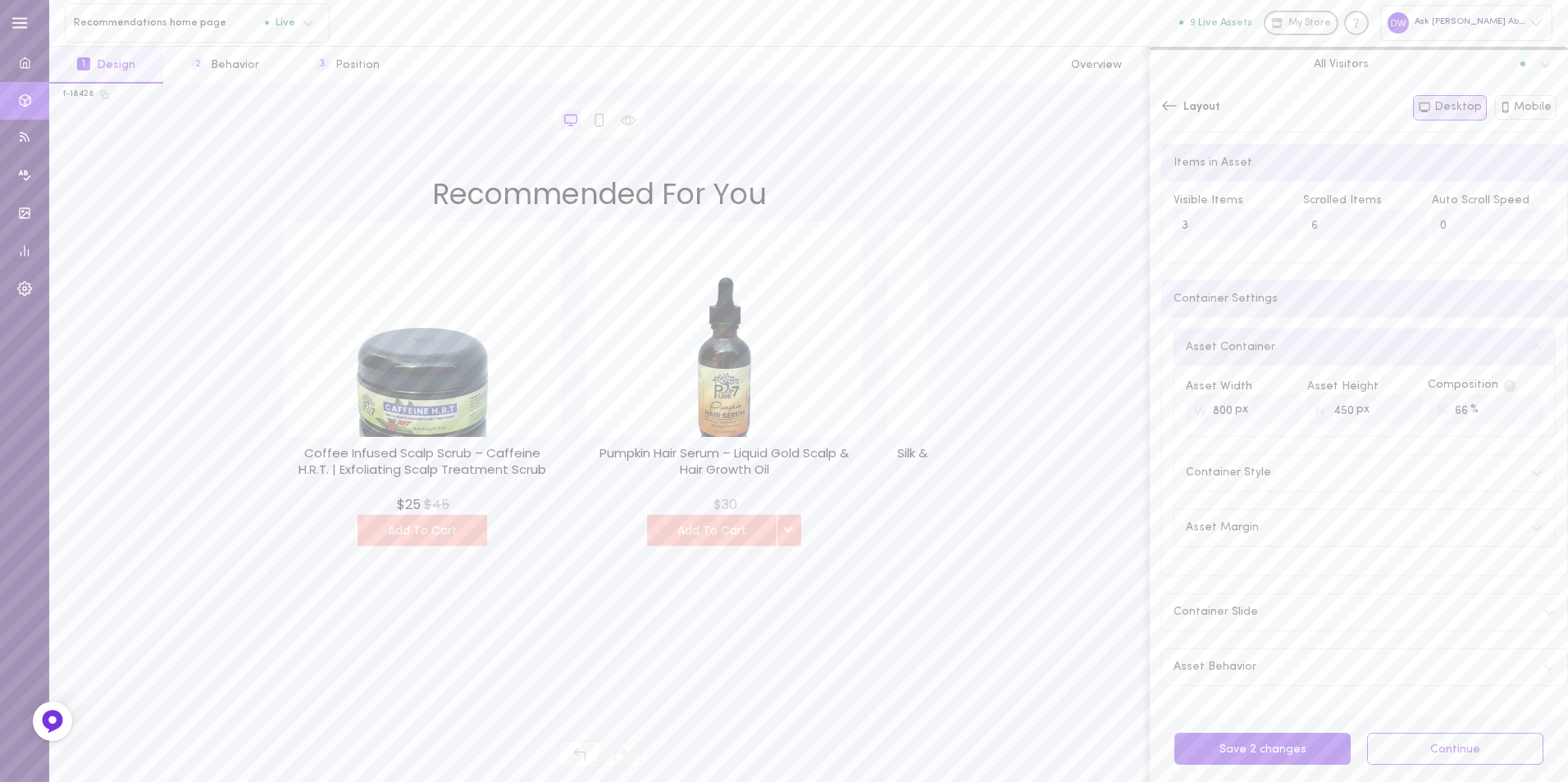
click at [1514, 420] on input "66" at bounding box center [1485, 409] width 115 height 30
click at [943, 362] on div "Recommended For You Coffee Infused Scalp Scrub – Caffeine H.R.T. | Exfoliating …" at bounding box center [599, 364] width 1072 height 408
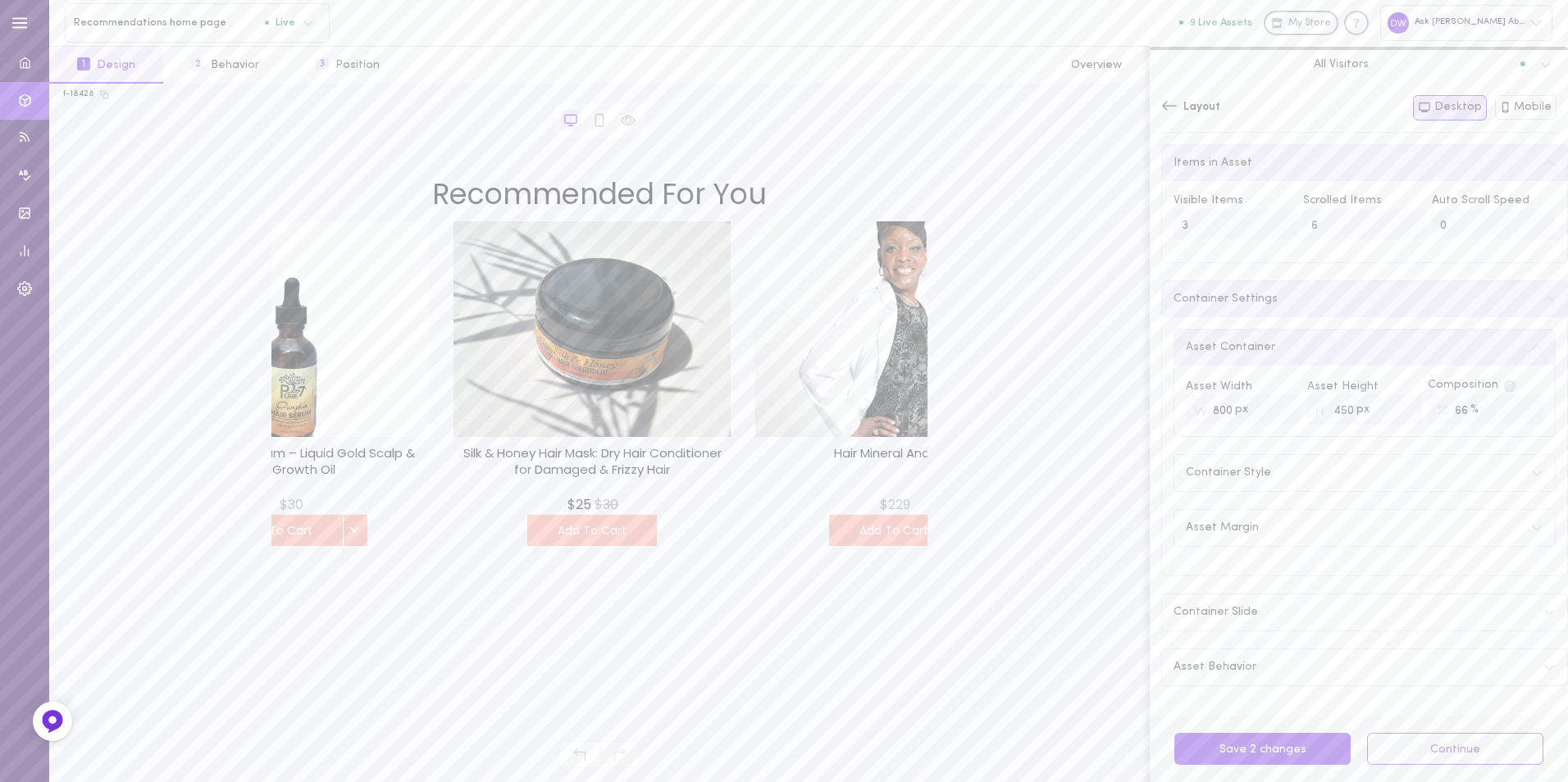
drag, startPoint x: 923, startPoint y: 359, endPoint x: 535, endPoint y: 328, distance: 389.2
click at [485, 328] on span at bounding box center [592, 329] width 277 height 216
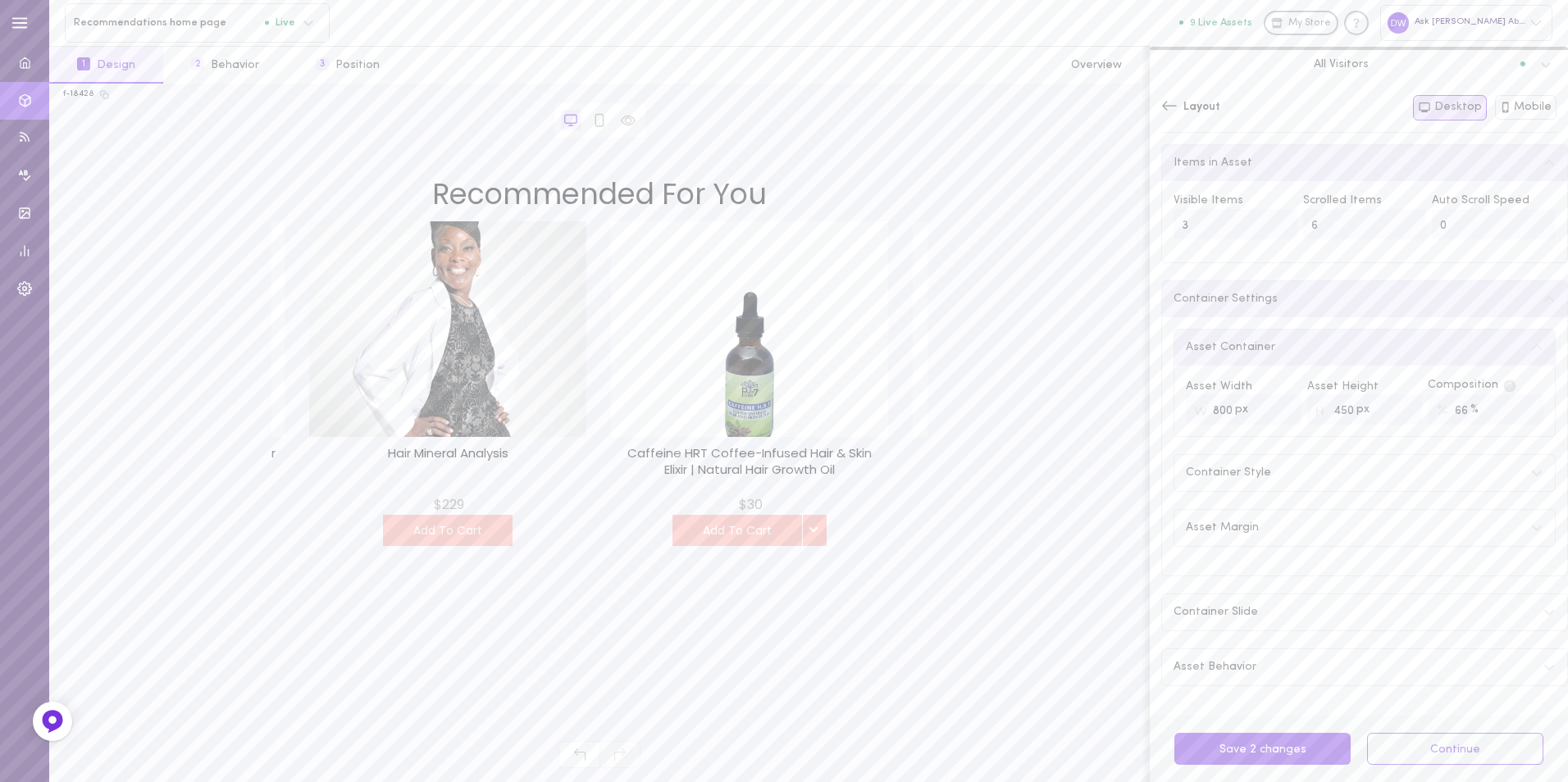
drag, startPoint x: 834, startPoint y: 346, endPoint x: 415, endPoint y: 320, distance: 419.8
click at [393, 312] on span at bounding box center [447, 329] width 277 height 216
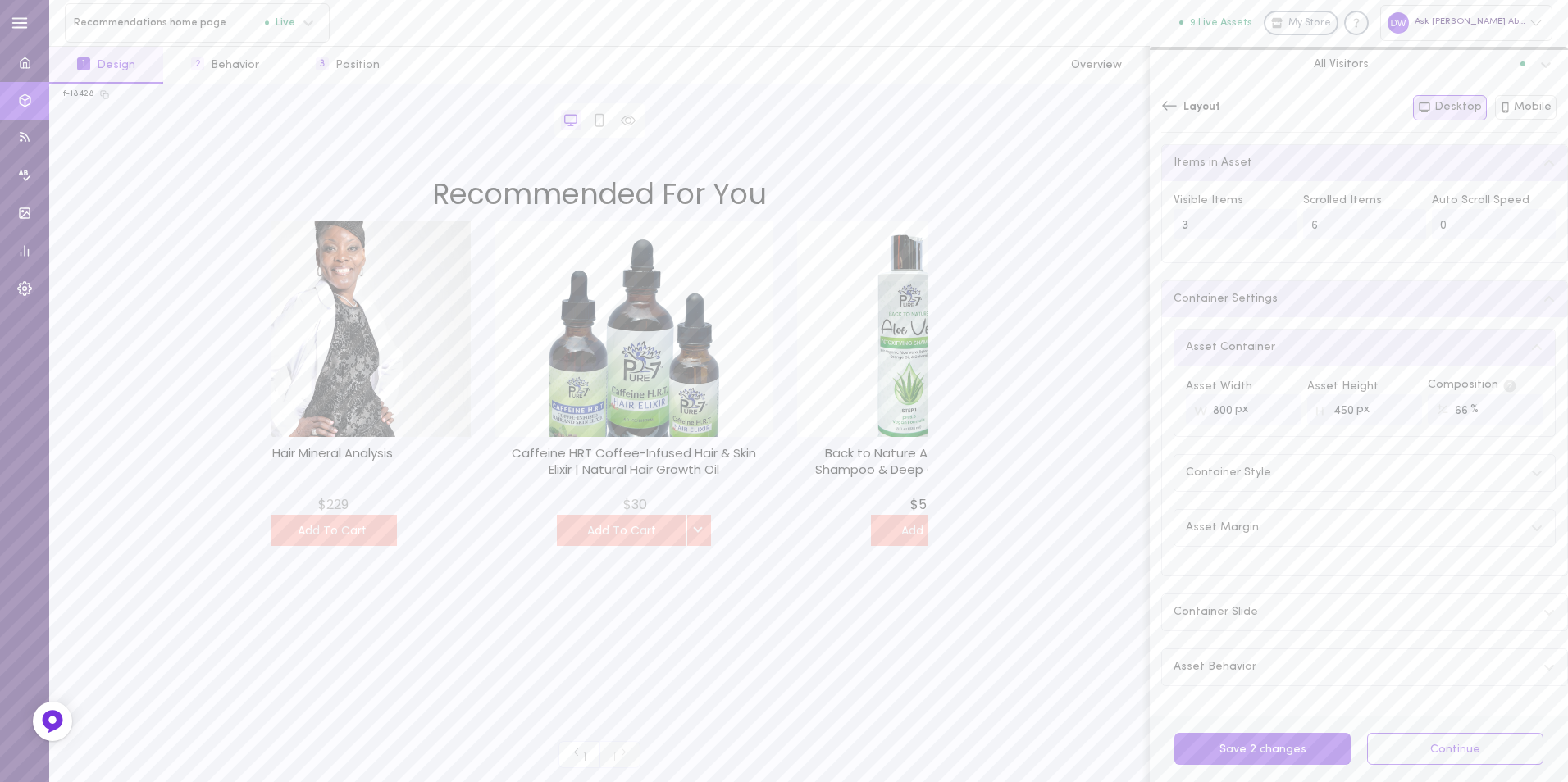
scroll to position [0, 1155]
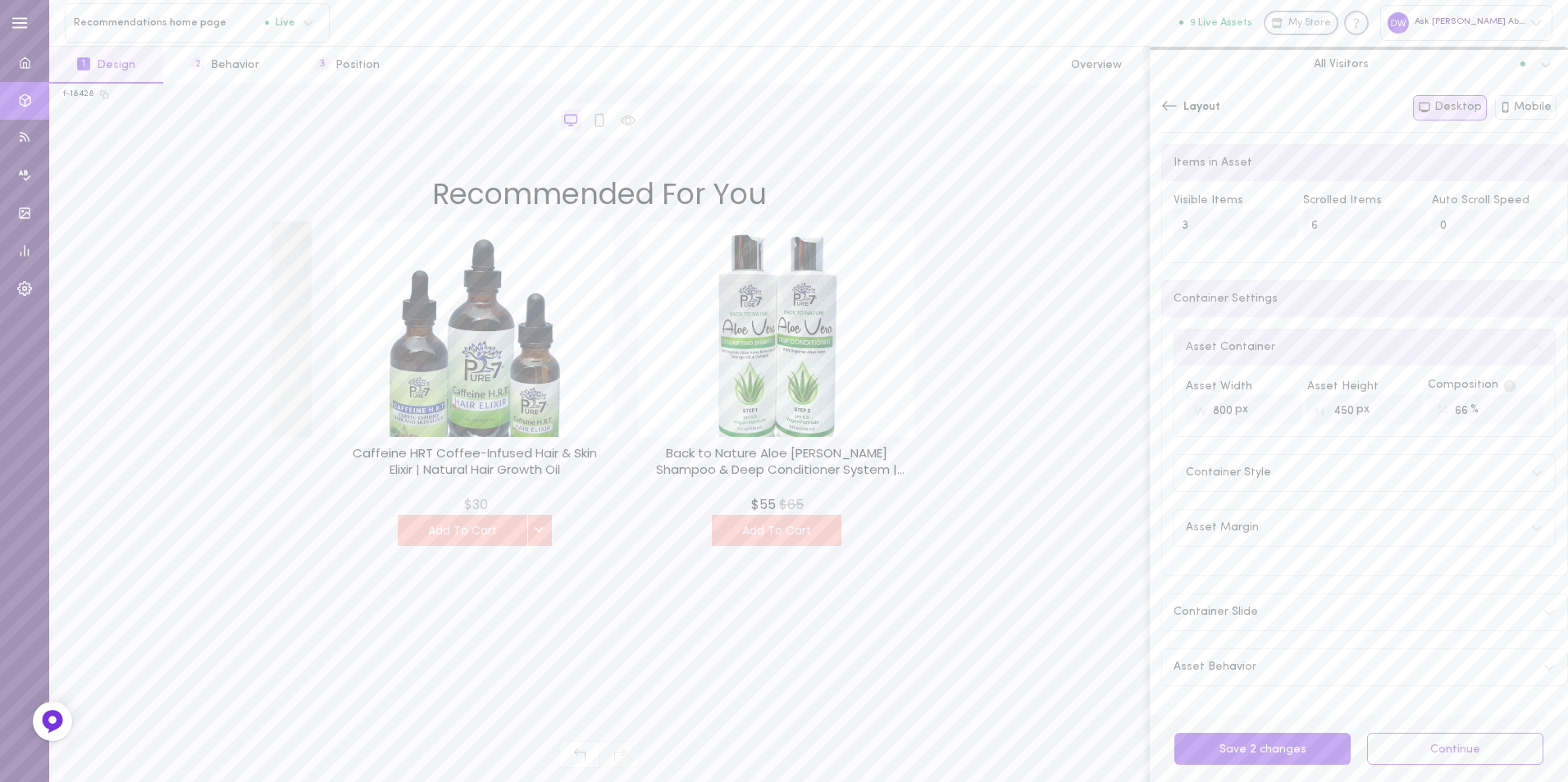
drag, startPoint x: 806, startPoint y: 337, endPoint x: 495, endPoint y: 327, distance: 311.2
click at [495, 327] on span at bounding box center [474, 329] width 277 height 216
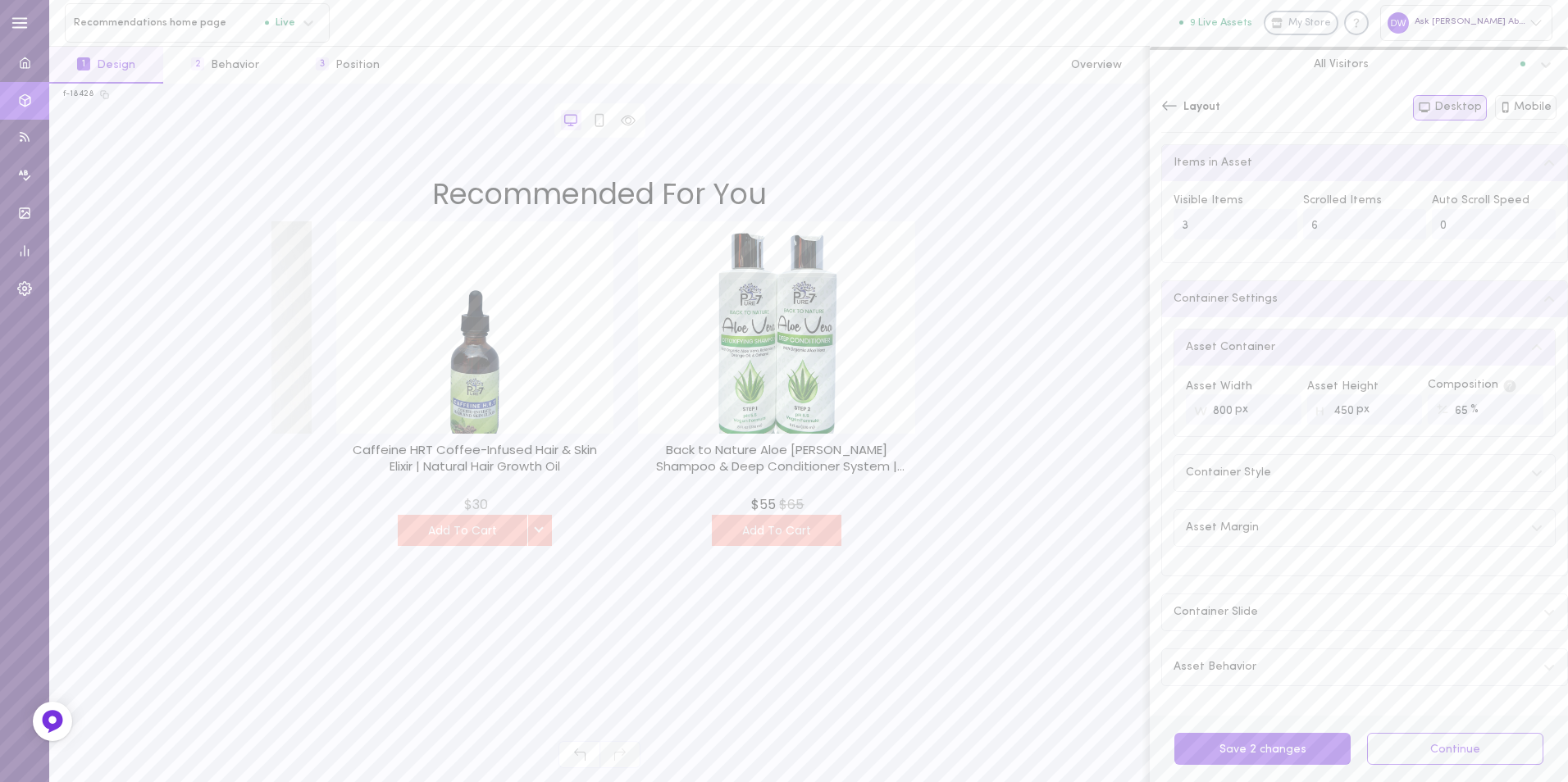
click at [1514, 415] on input "65" at bounding box center [1485, 409] width 115 height 30
click at [1514, 415] on input "64" at bounding box center [1485, 409] width 115 height 30
click at [1514, 415] on input "63" at bounding box center [1485, 409] width 115 height 30
click at [1514, 415] on input "62" at bounding box center [1485, 409] width 115 height 30
click at [1513, 410] on input "63" at bounding box center [1485, 409] width 115 height 30
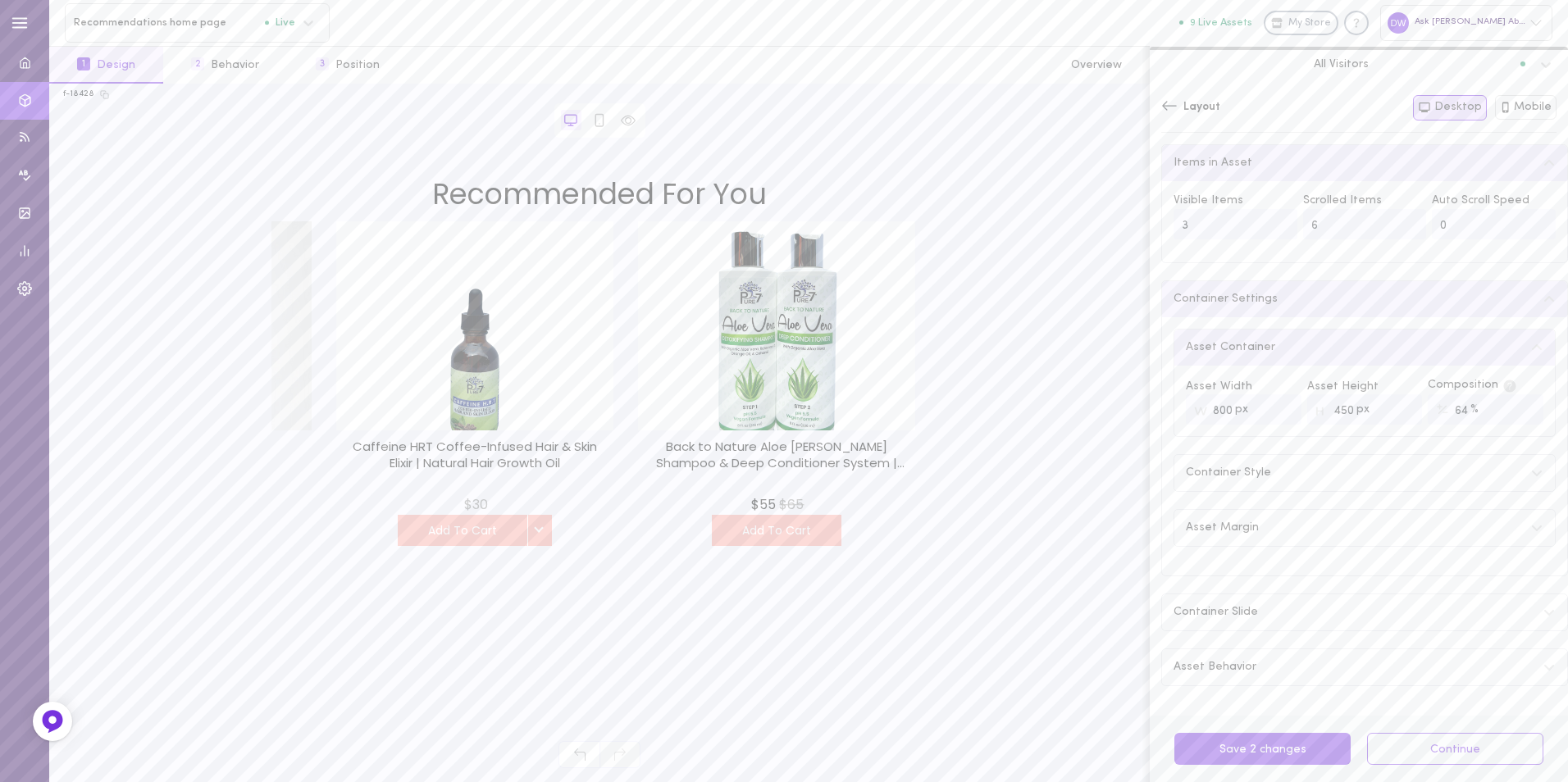
click at [1513, 410] on input "64" at bounding box center [1485, 409] width 115 height 30
type input "65"
click at [1513, 410] on input "65" at bounding box center [1485, 409] width 115 height 30
click at [1323, 481] on div "Container Style" at bounding box center [1364, 472] width 381 height 36
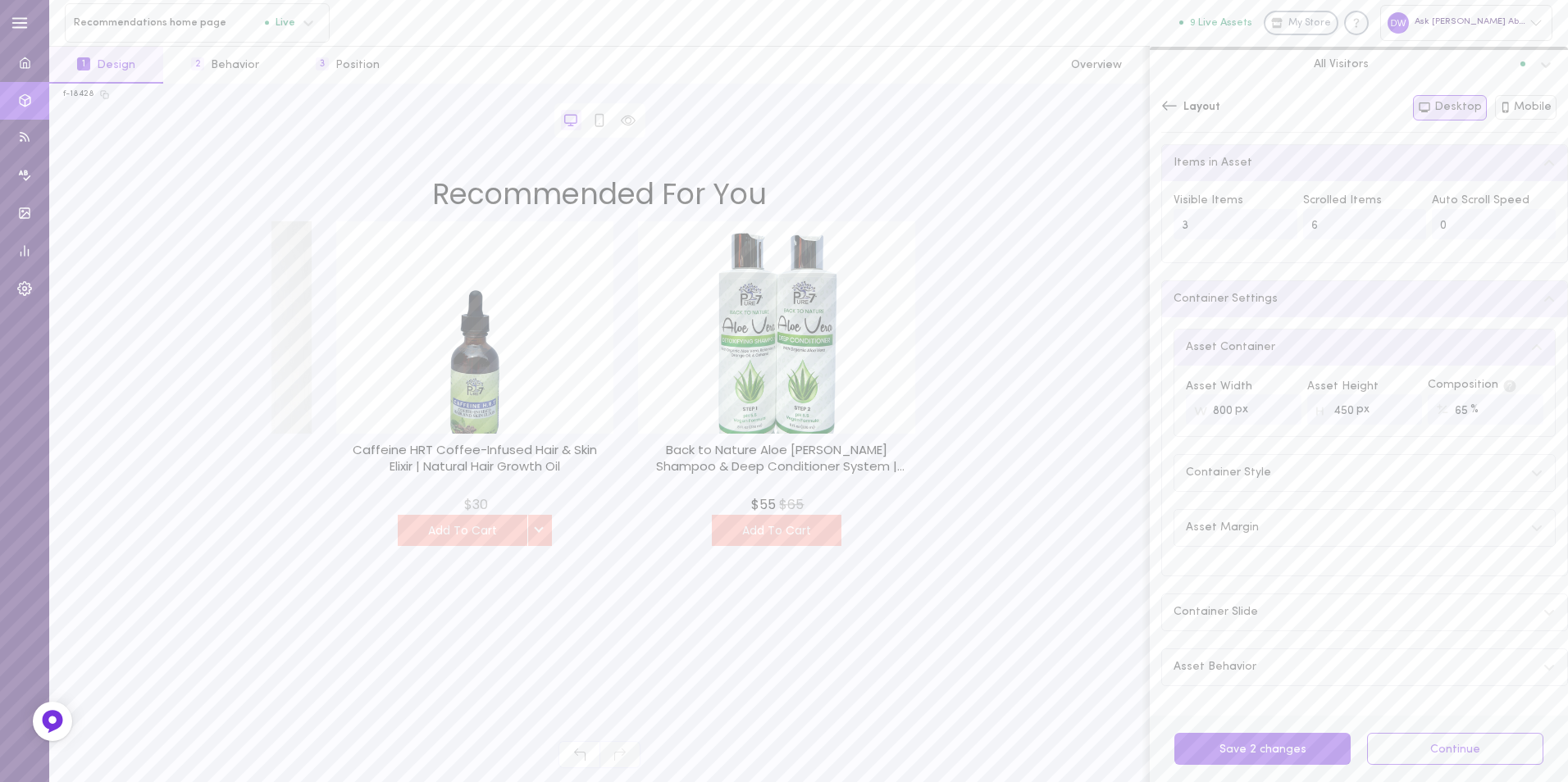
scroll to position [2, 0]
click at [1311, 522] on div "Asset Margin" at bounding box center [1364, 527] width 381 height 36
click at [1311, 522] on div "Asset Margin" at bounding box center [1364, 526] width 381 height 36
click at [1332, 607] on div "Container Slide" at bounding box center [1364, 612] width 405 height 36
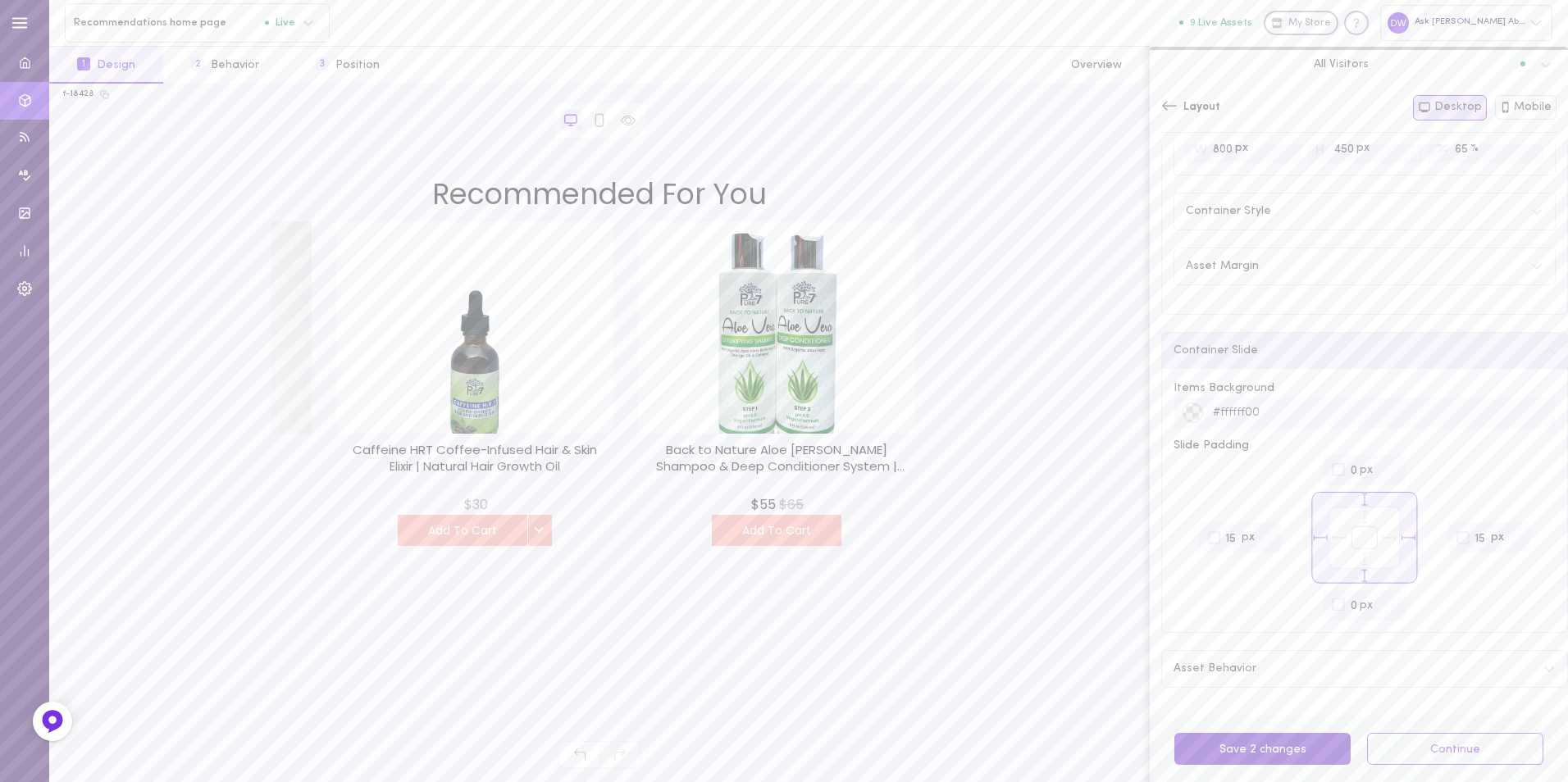
click at [1308, 744] on button "Save 2 changes" at bounding box center [1262, 748] width 177 height 32
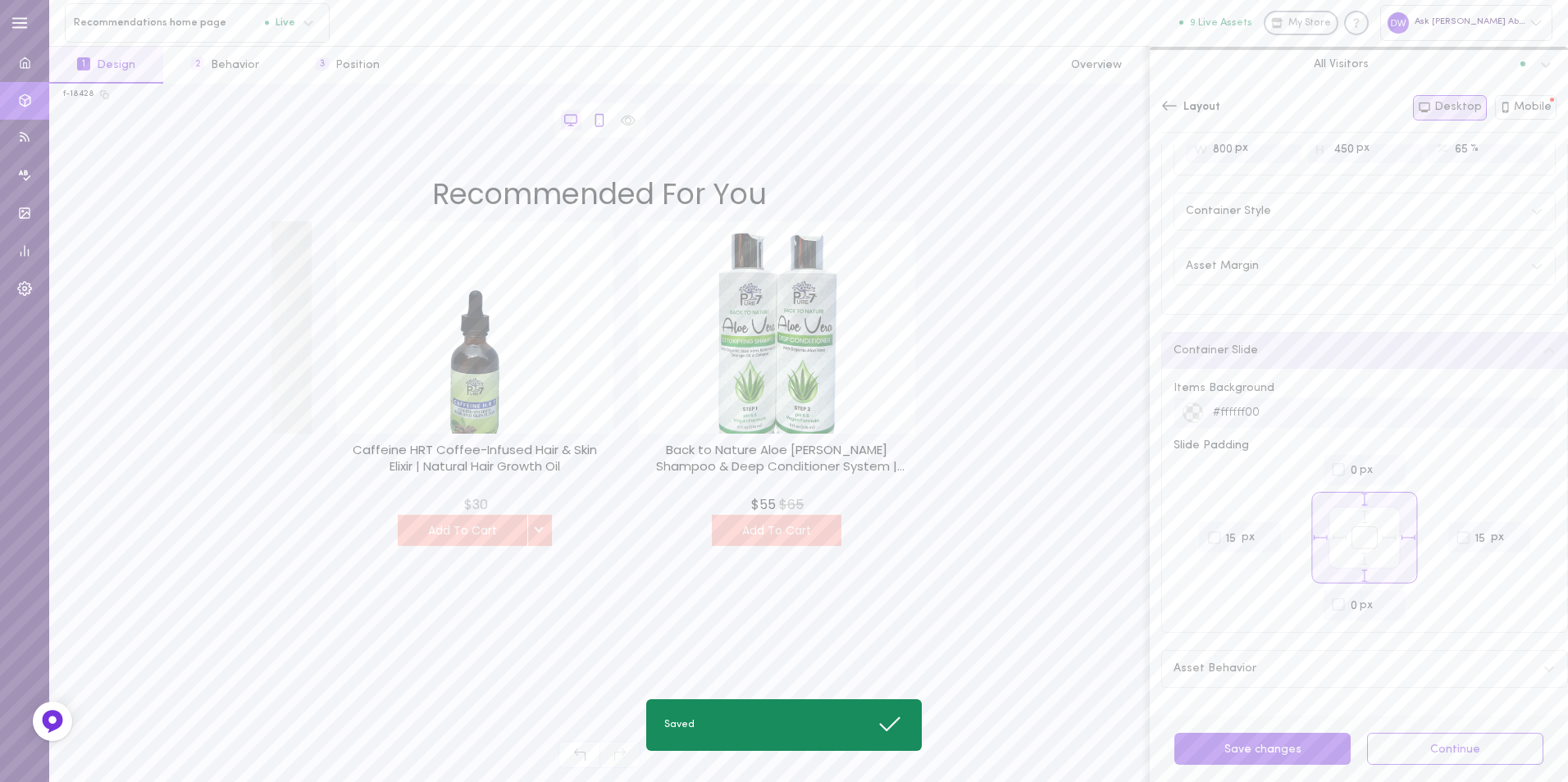
click at [606, 116] on icon at bounding box center [599, 121] width 15 height 15
type input "2"
type input "500"
type input "400"
type input "66"
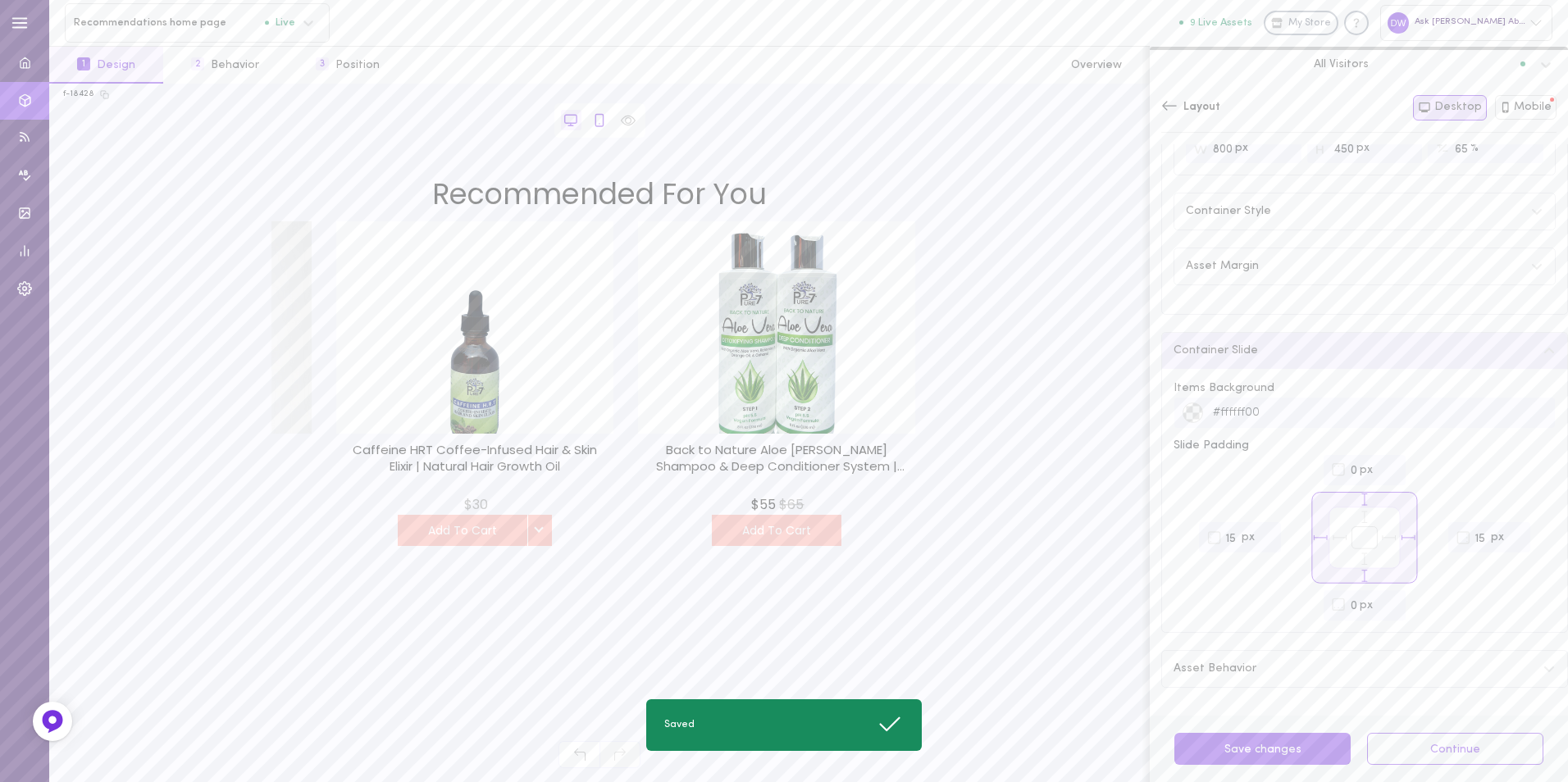
type input "5"
